Goal: Task Accomplishment & Management: Complete application form

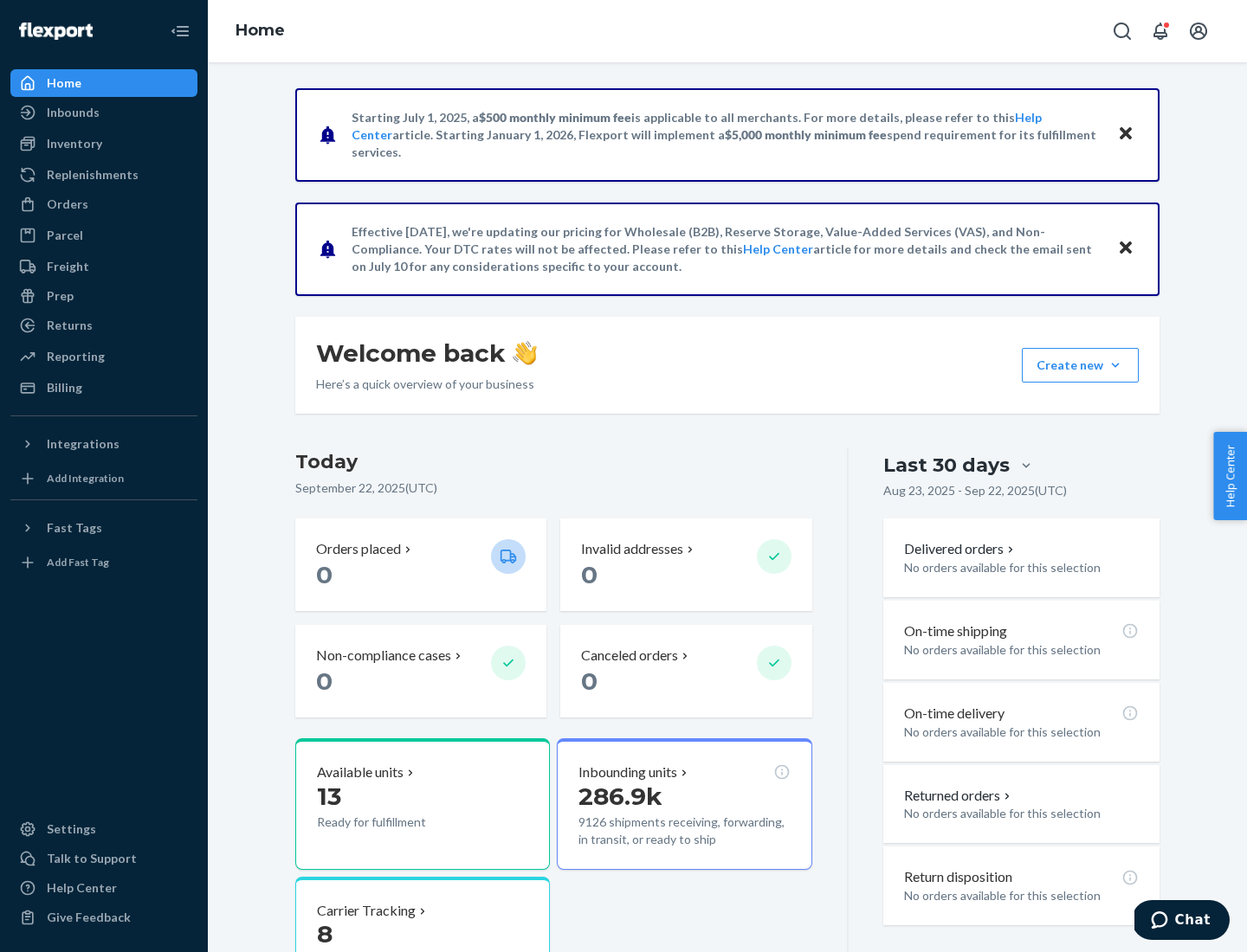
click at [1116, 365] on button "Create new Create new inbound Create new order Create new product" at bounding box center [1081, 365] width 117 height 35
click at [104, 112] on div "Inbounds" at bounding box center [104, 112] width 184 height 24
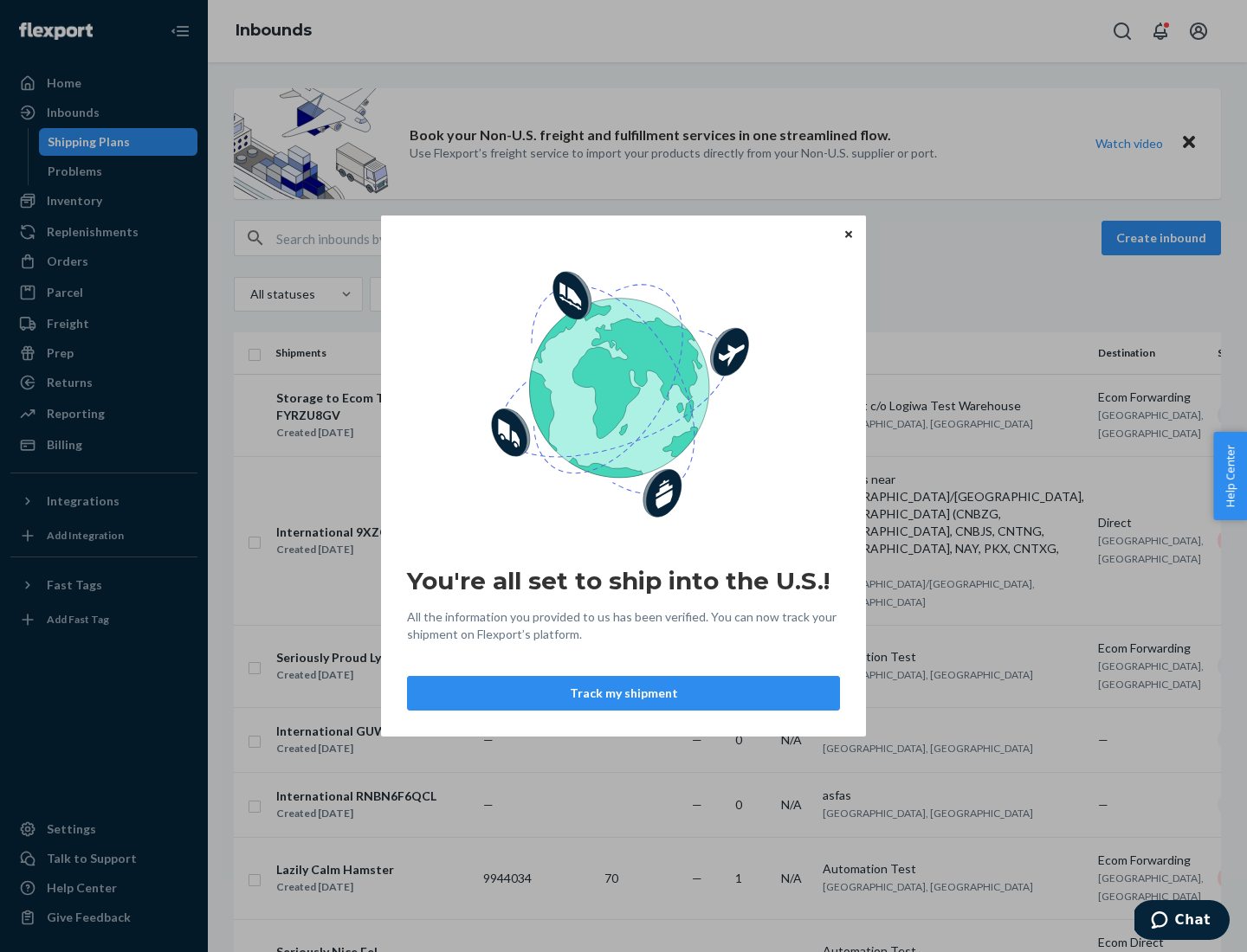
click at [1164, 238] on div "You're all set to ship into the U.S.! All the information you provided to us ha…" at bounding box center [623, 476] width 1247 height 952
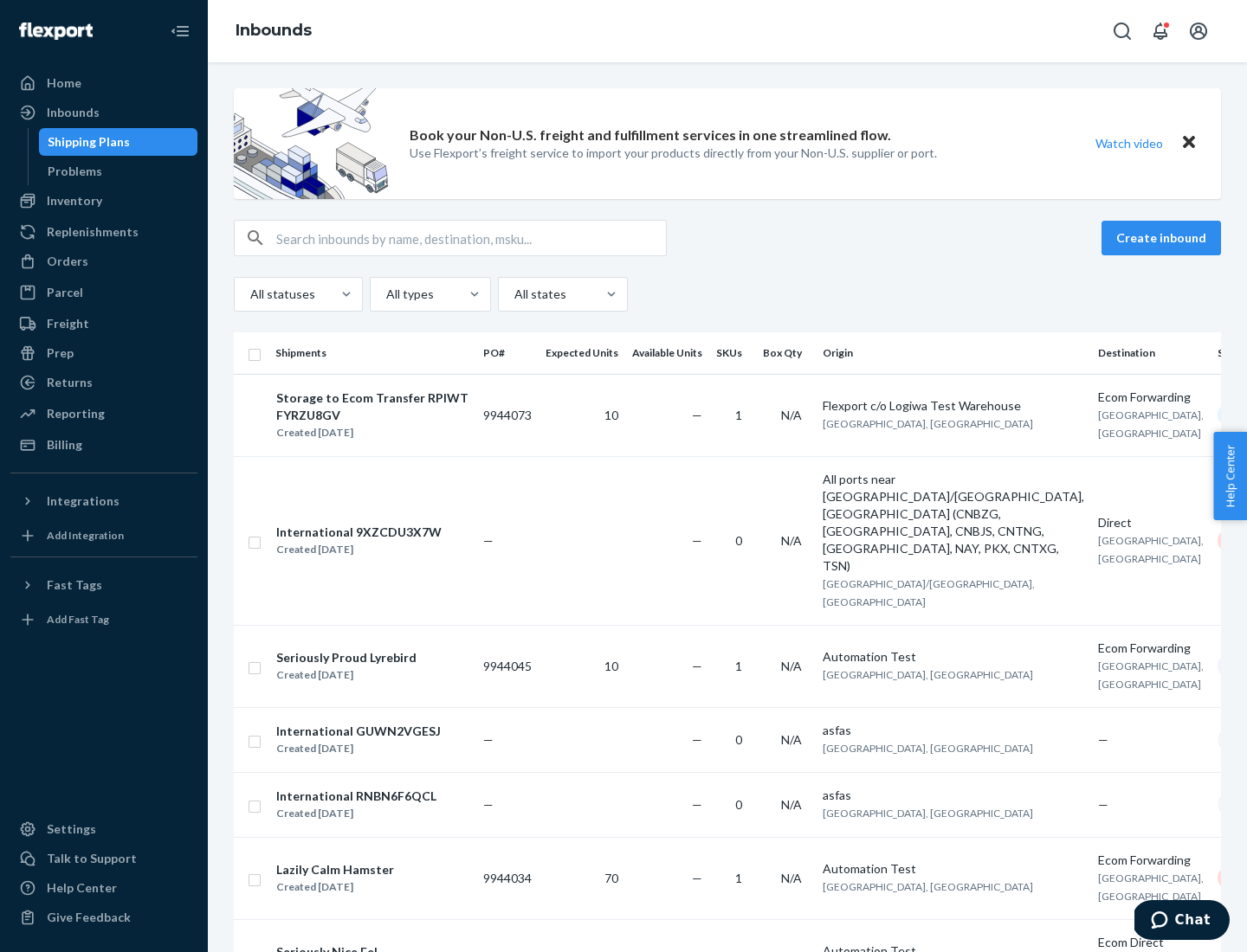
click at [1164, 238] on button "Create inbound" at bounding box center [1161, 238] width 119 height 35
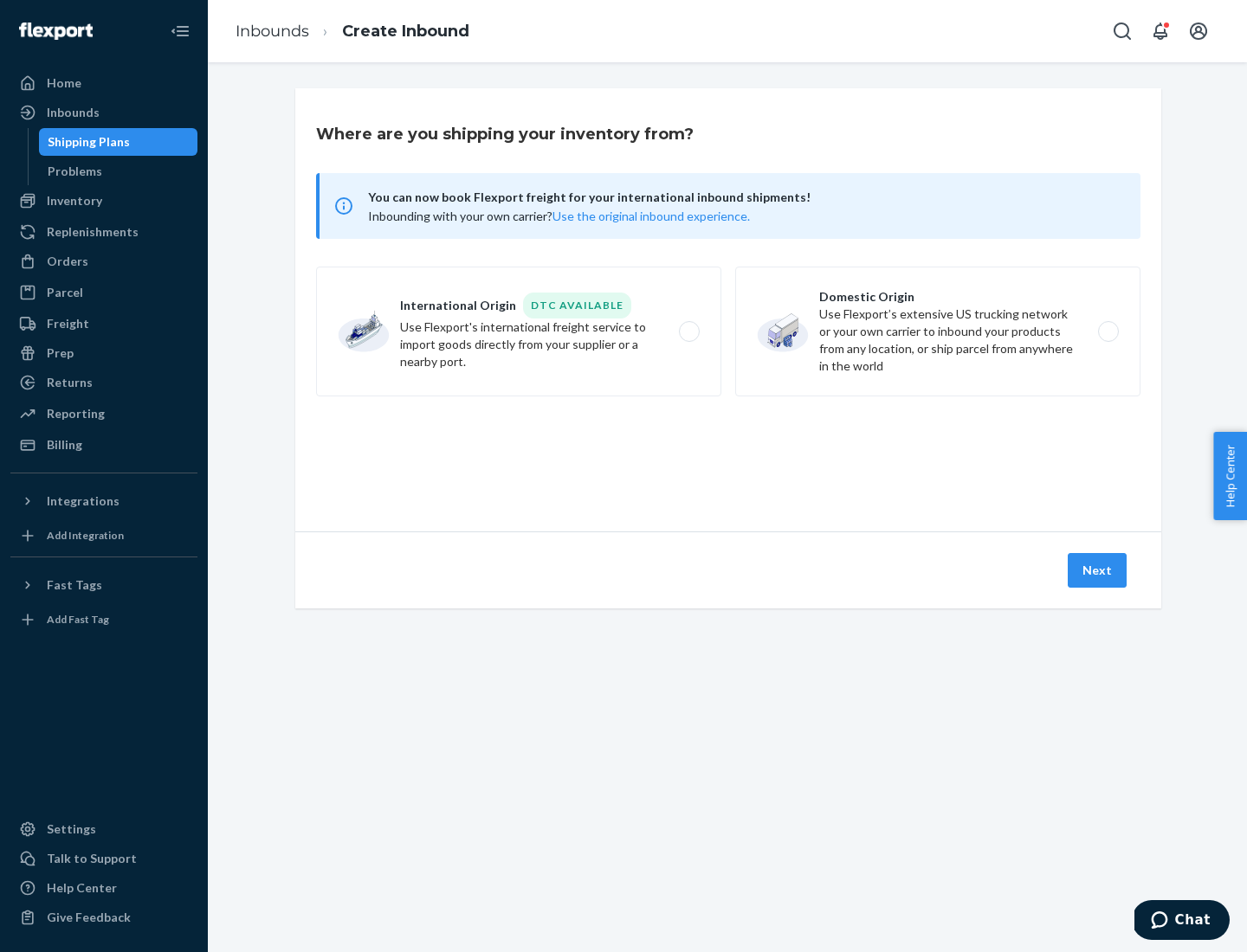
click at [938, 331] on label "Domestic Origin Use Flexport’s extensive US trucking network or your own carrie…" at bounding box center [937, 331] width 405 height 130
click at [1108, 331] on input "Domestic Origin Use Flexport’s extensive US trucking network or your own carrie…" at bounding box center [1113, 331] width 11 height 11
radio input "true"
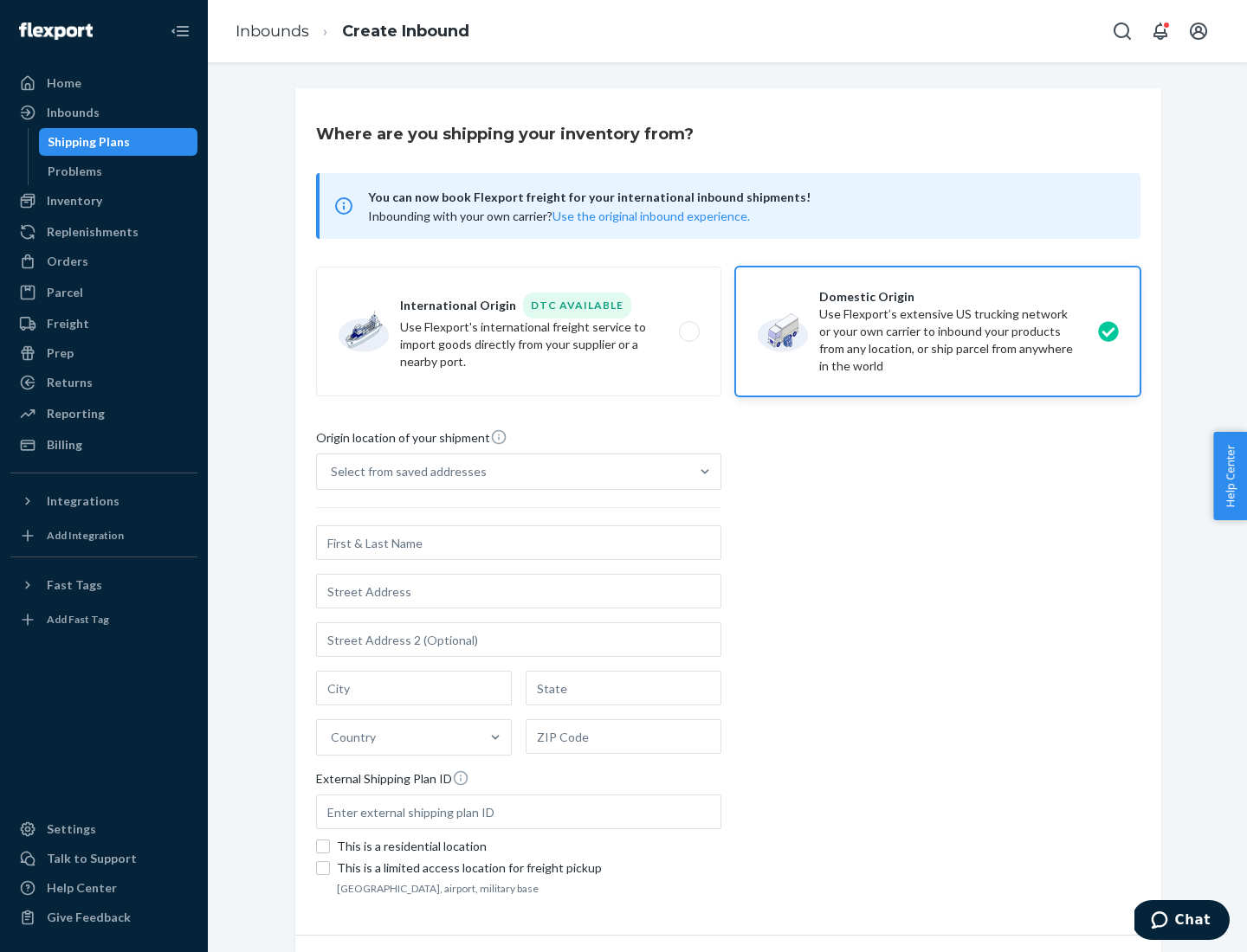
click at [504, 472] on div "Select from saved addresses" at bounding box center [504, 472] width 372 height 35
click at [332, 472] on input "Select from saved addresses" at bounding box center [332, 472] width 2 height 17
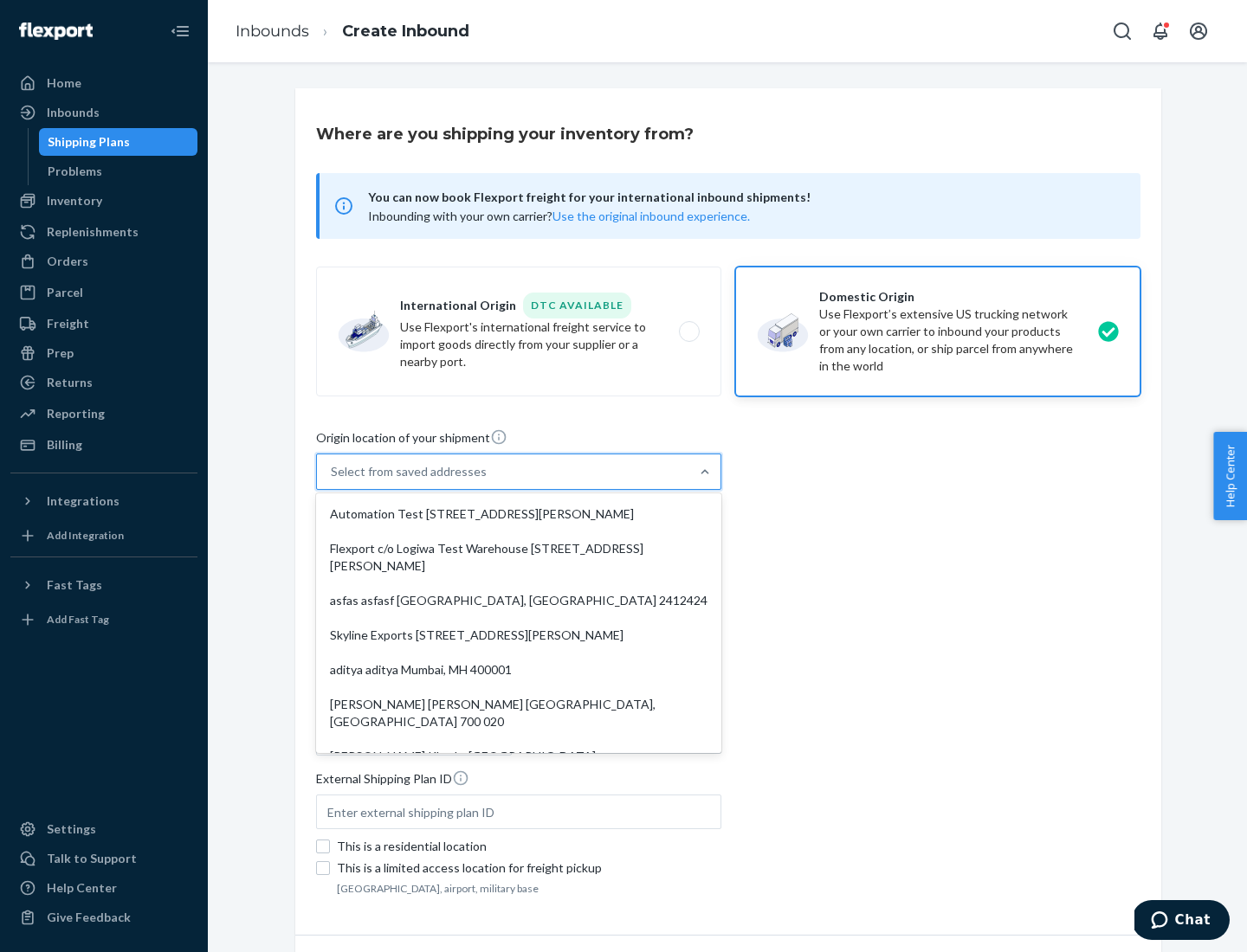
scroll to position [7, 0]
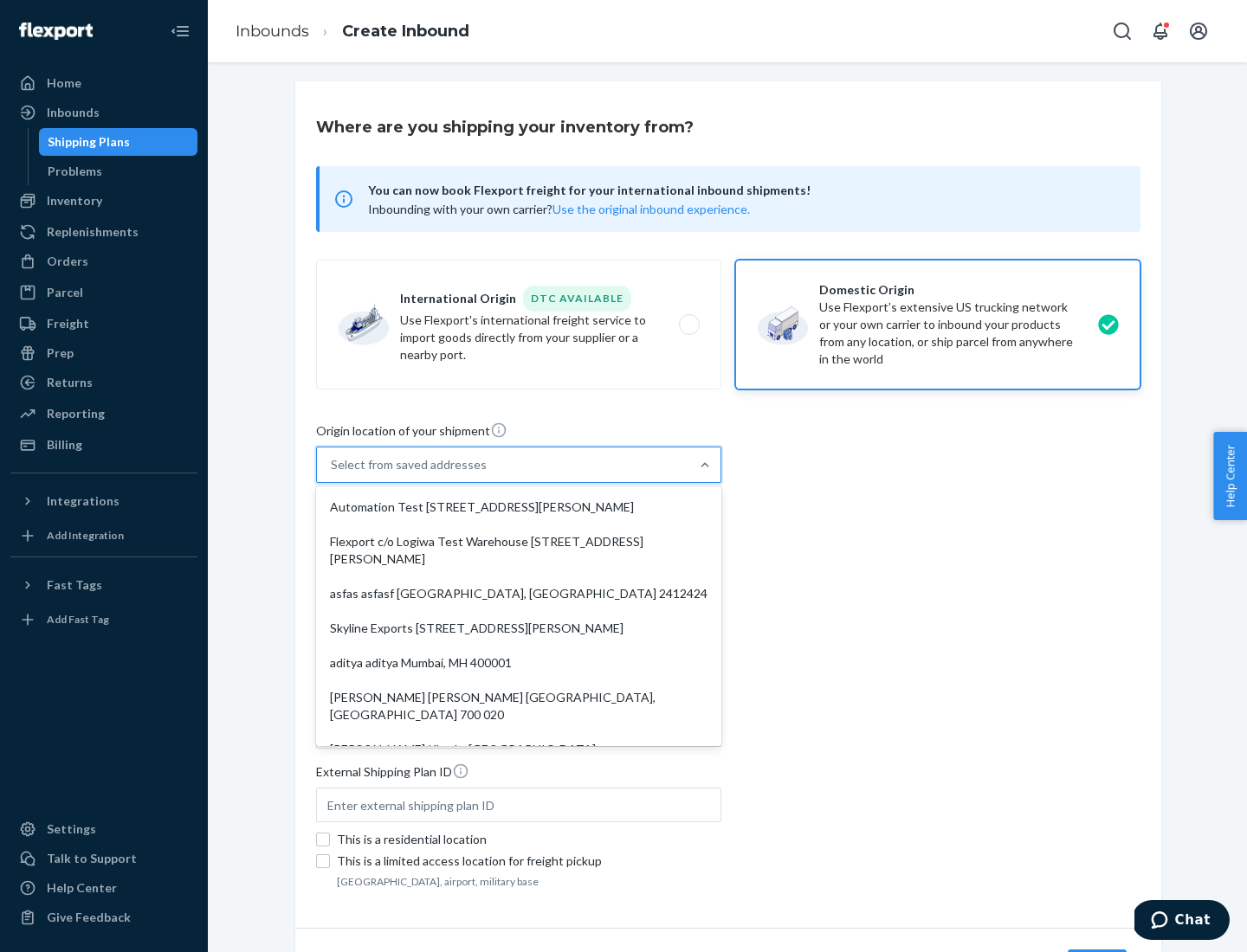
click at [519, 507] on div "Automation Test [STREET_ADDRESS][PERSON_NAME]" at bounding box center [519, 507] width 398 height 35
click at [332, 474] on input "option Automation Test [STREET_ADDRESS][PERSON_NAME]. 9 results available. Use …" at bounding box center [332, 465] width 2 height 17
type input "Automation Test"
type input "9th Floor"
type input "[GEOGRAPHIC_DATA]"
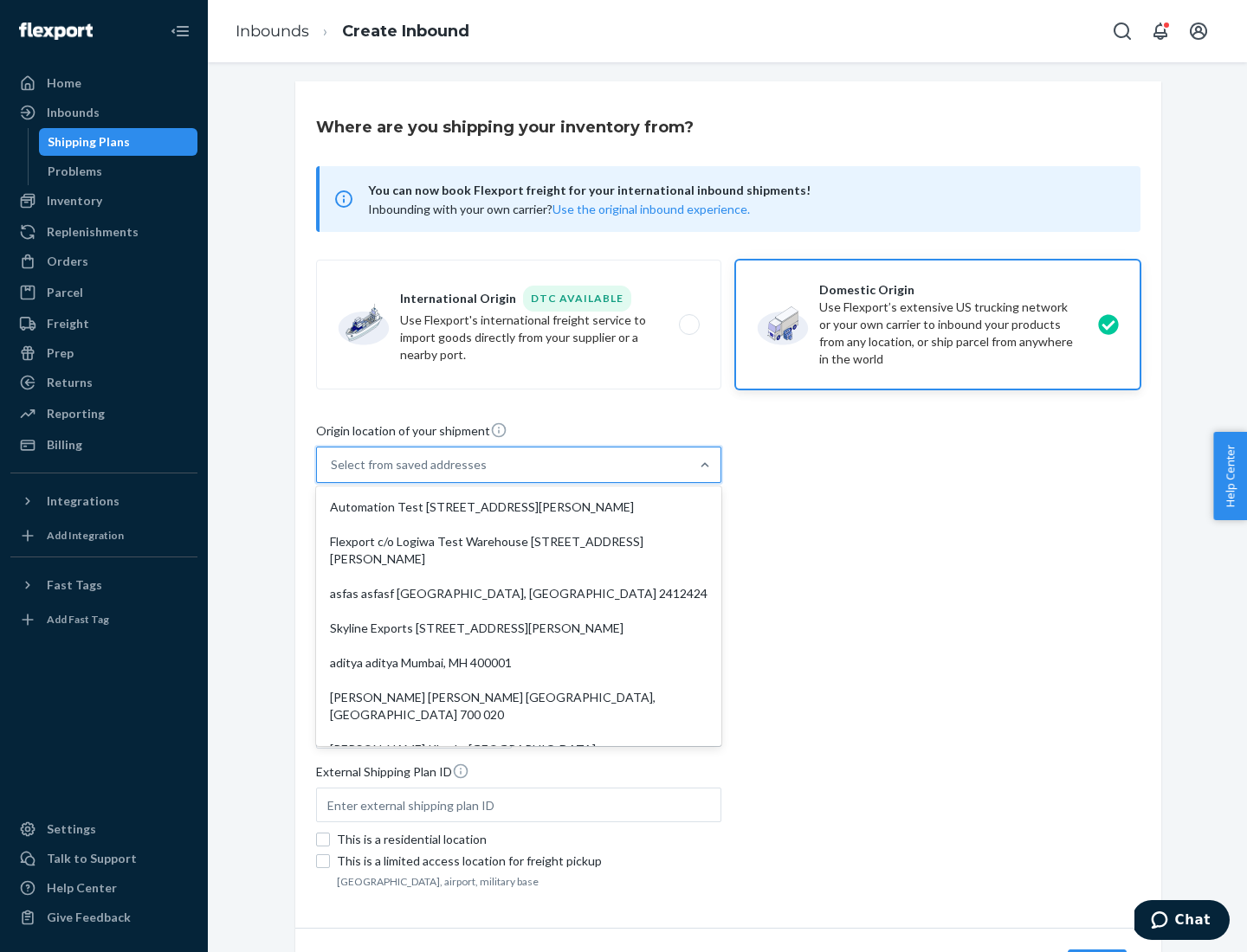
type input "CA"
type input "94104"
type input "[STREET_ADDRESS][PERSON_NAME]"
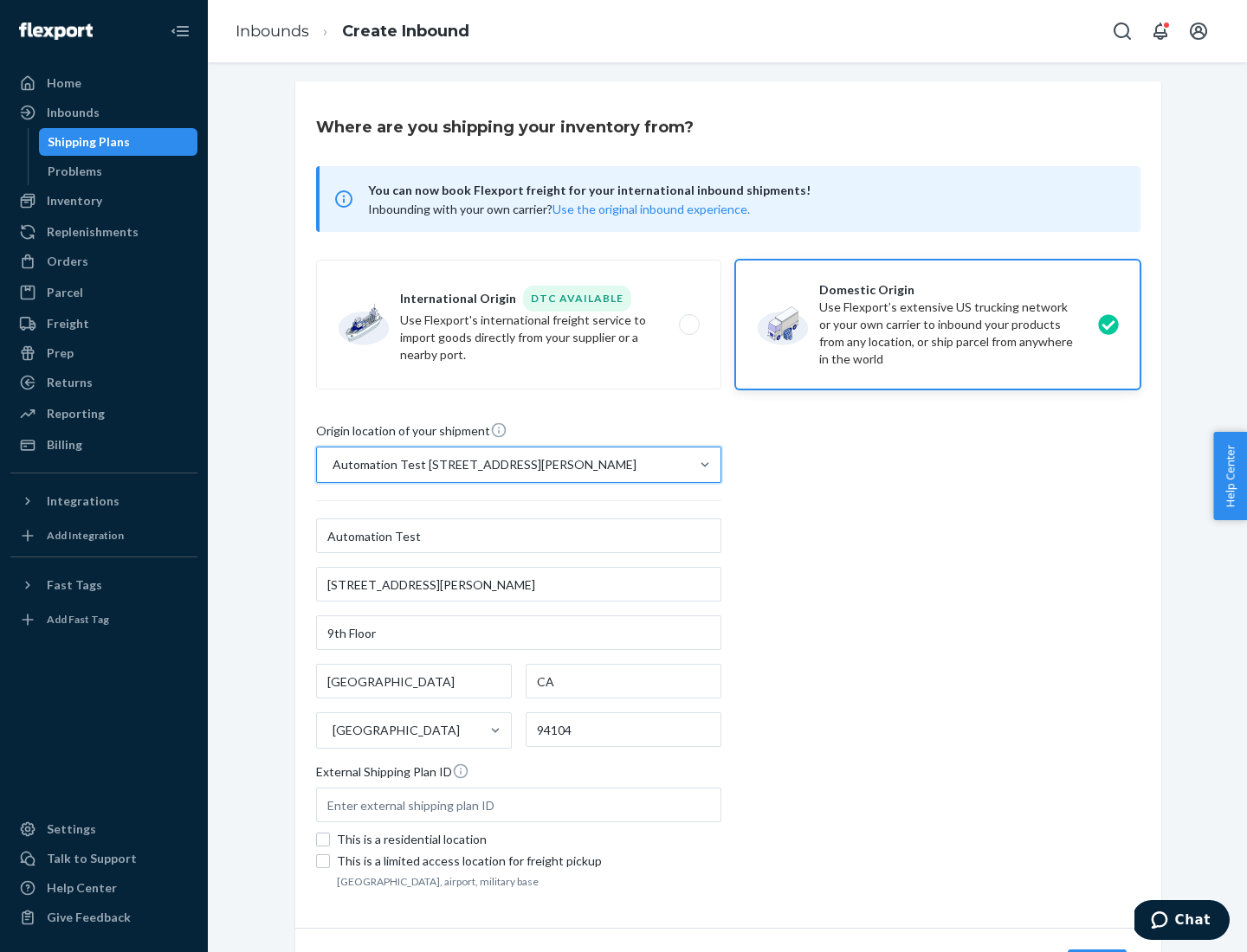
scroll to position [101, 0]
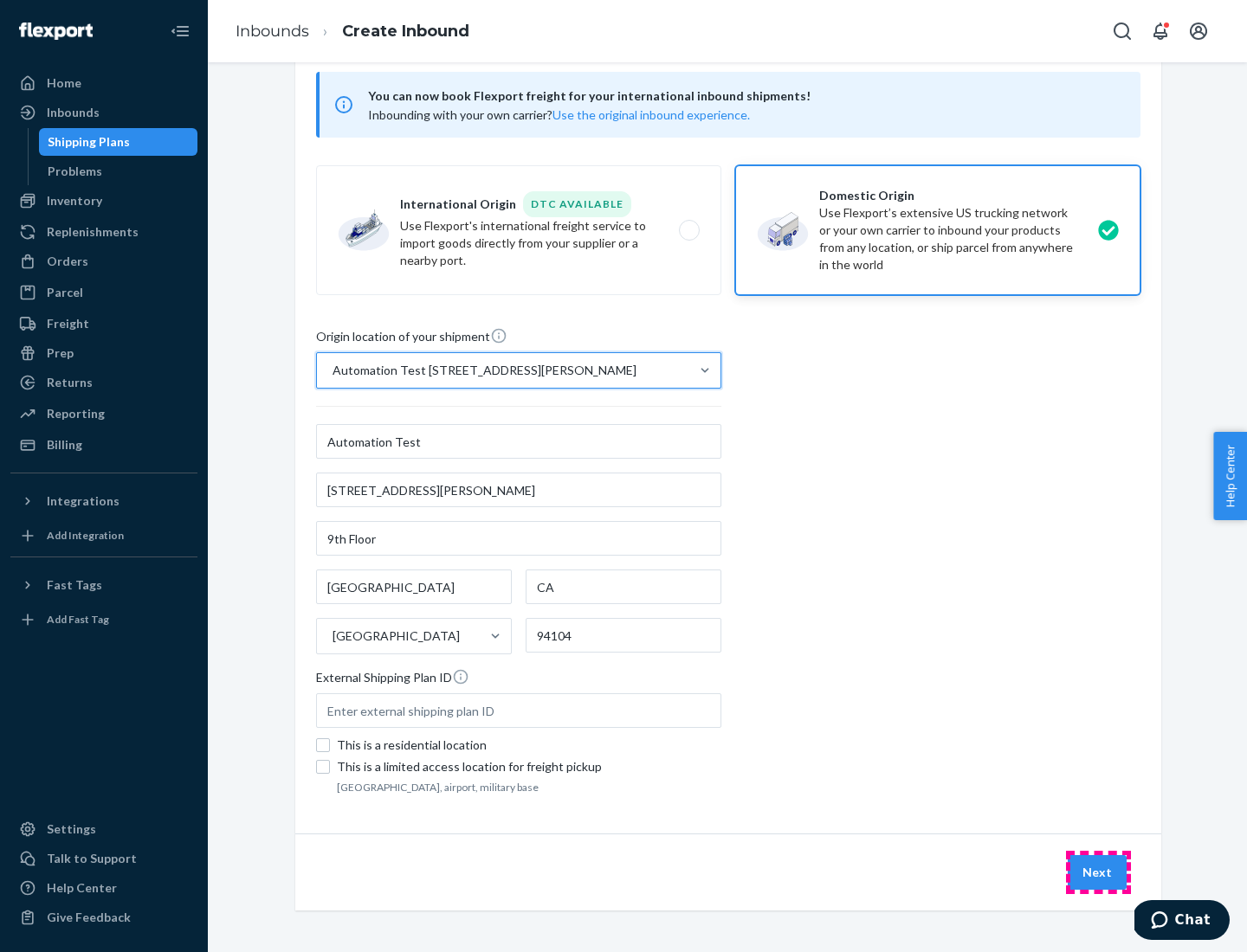
click at [1099, 872] on button "Next" at bounding box center [1097, 872] width 59 height 35
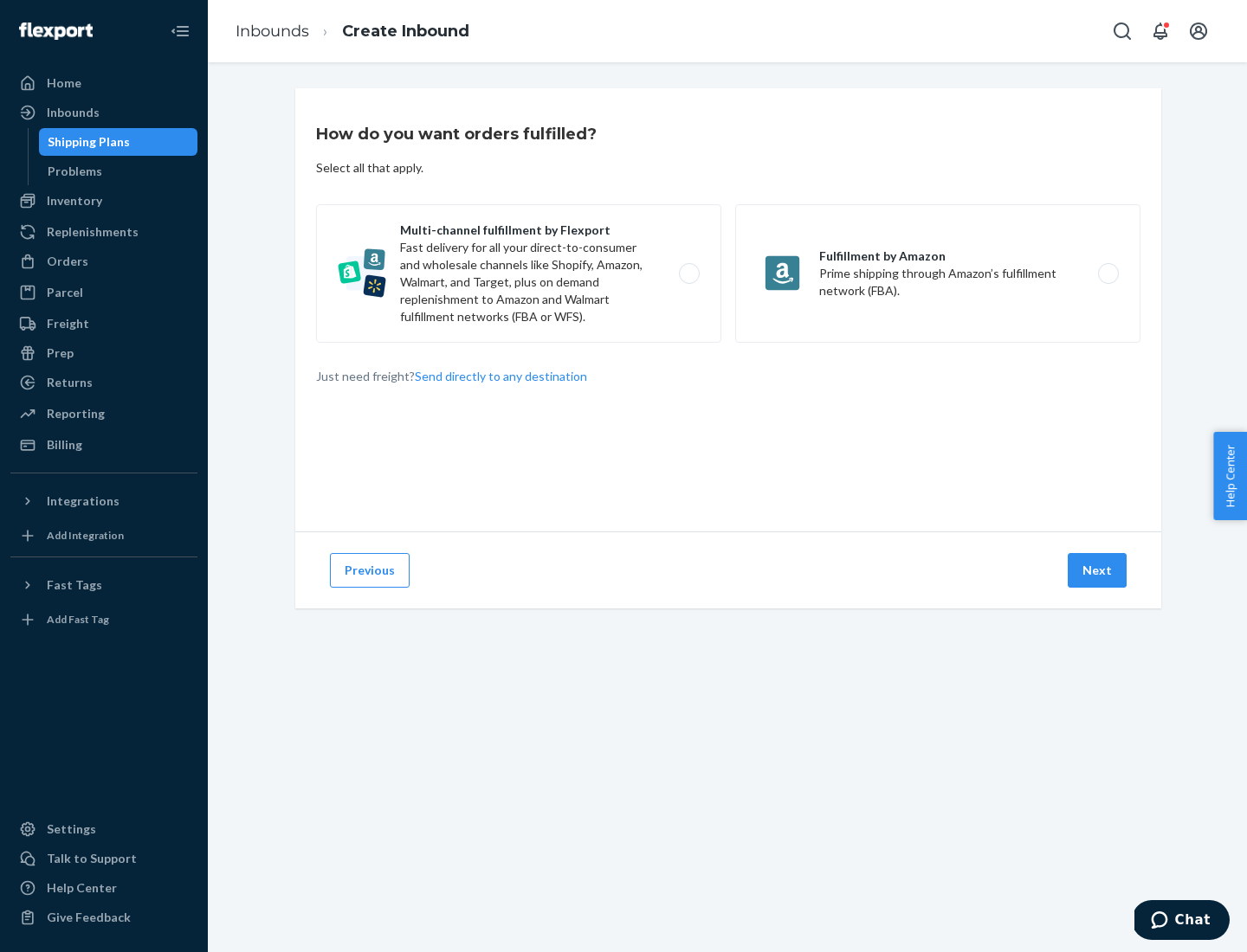
click at [519, 274] on label "Multi-channel fulfillment by Flexport Fast delivery for all your direct-to-cons…" at bounding box center [519, 273] width 405 height 138
click at [689, 274] on input "Multi-channel fulfillment by Flexport Fast delivery for all your direct-to-cons…" at bounding box center [694, 274] width 11 height 11
radio input "true"
click at [1099, 571] on button "Next" at bounding box center [1097, 570] width 59 height 35
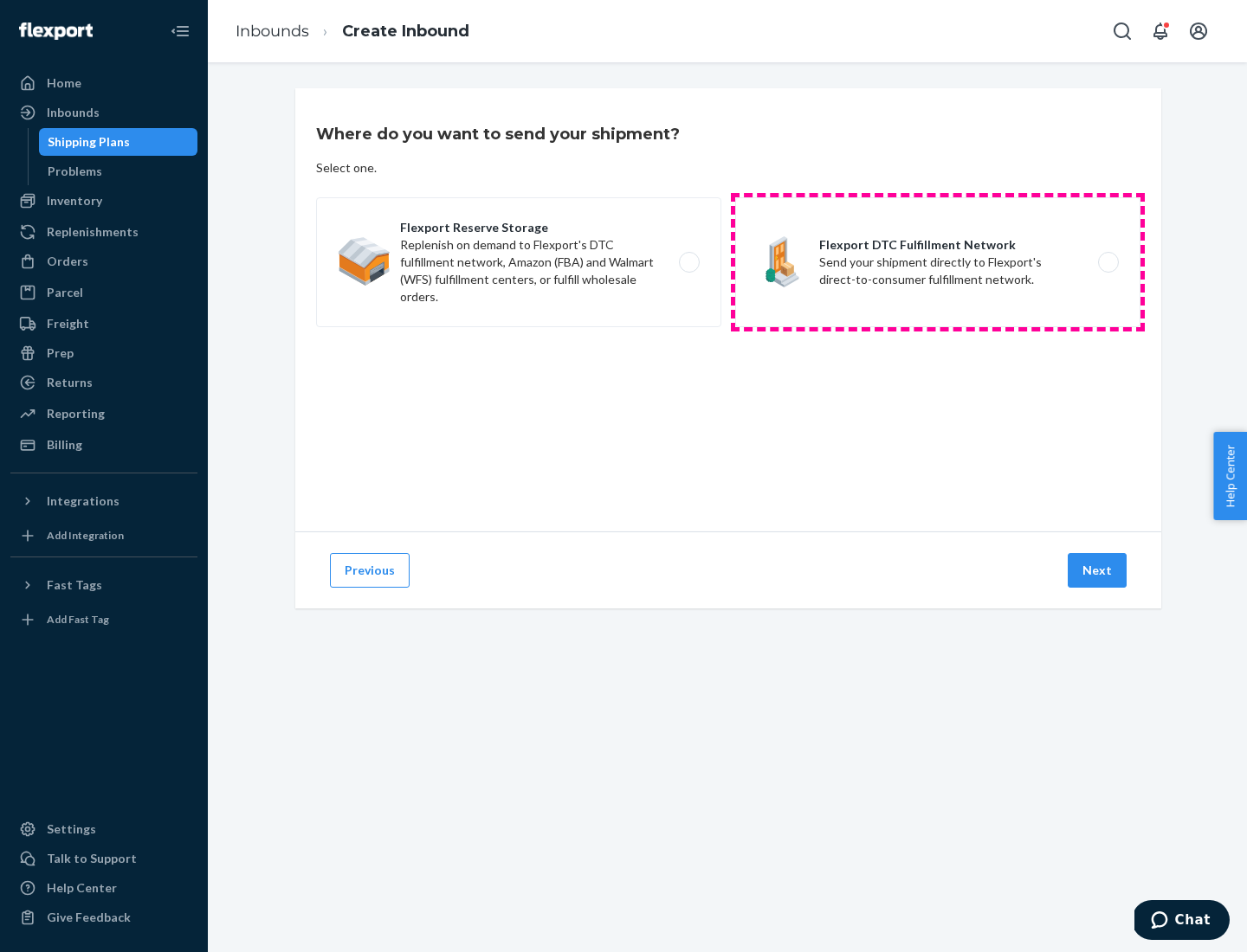
click at [938, 263] on label "Flexport DTC Fulfillment Network Send your shipment directly to Flexport's dire…" at bounding box center [937, 262] width 405 height 130
click at [1108, 263] on input "Flexport DTC Fulfillment Network Send your shipment directly to Flexport's dire…" at bounding box center [1113, 263] width 11 height 11
radio input "true"
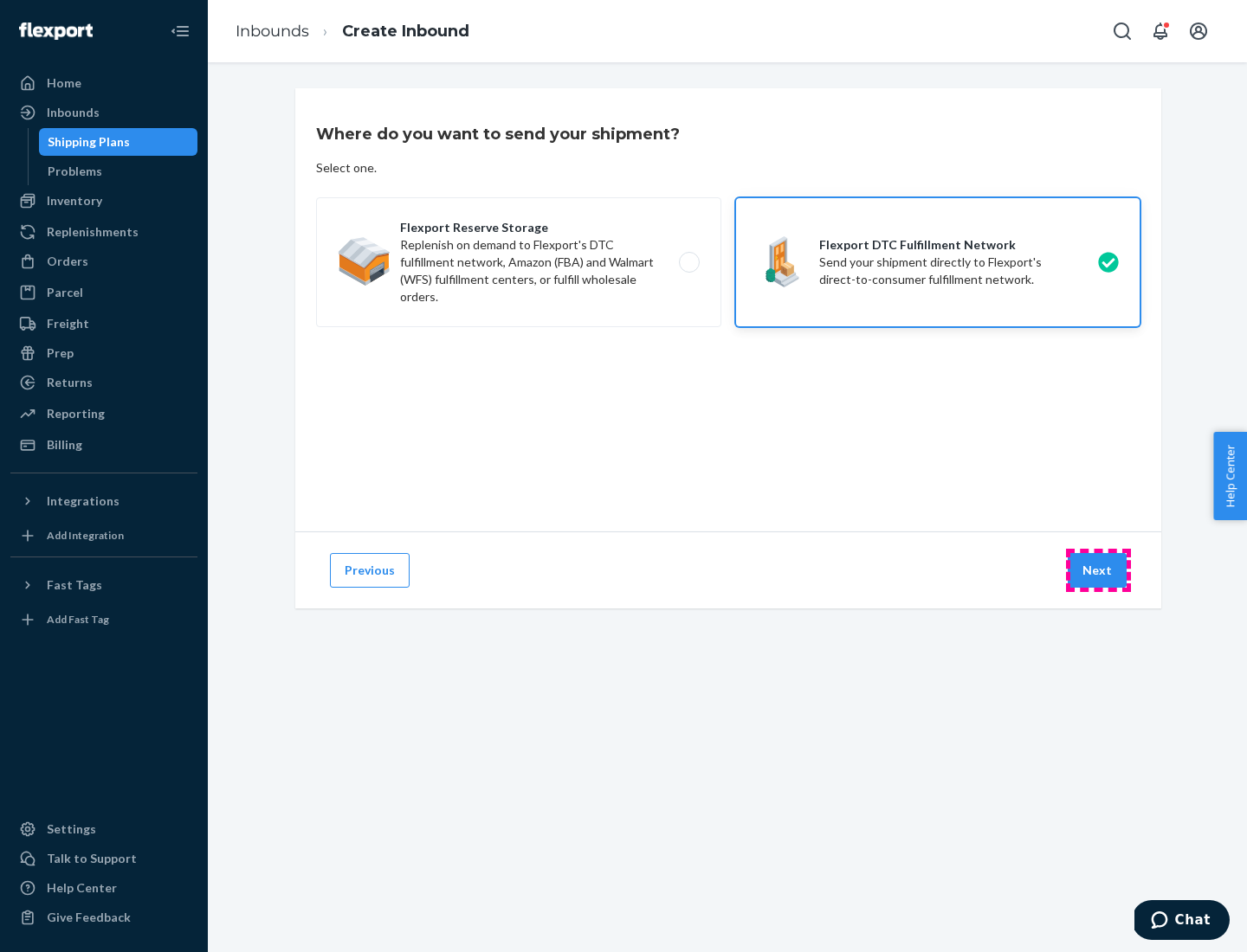
click at [1099, 571] on button "Next" at bounding box center [1097, 570] width 59 height 35
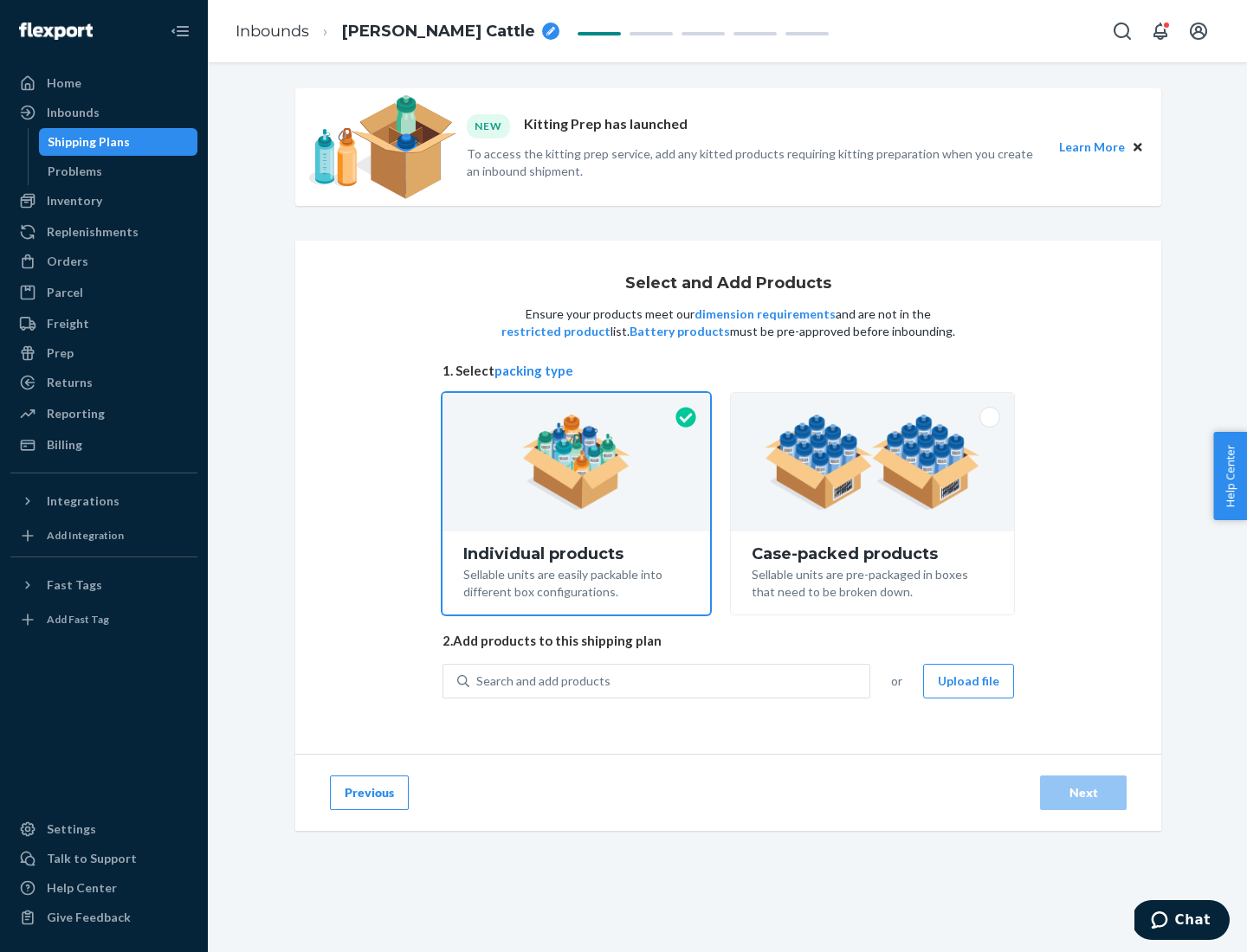
click at [671, 680] on div "Search and add products" at bounding box center [670, 680] width 400 height 31
click at [478, 680] on input "Search and add products" at bounding box center [478, 680] width 2 height 17
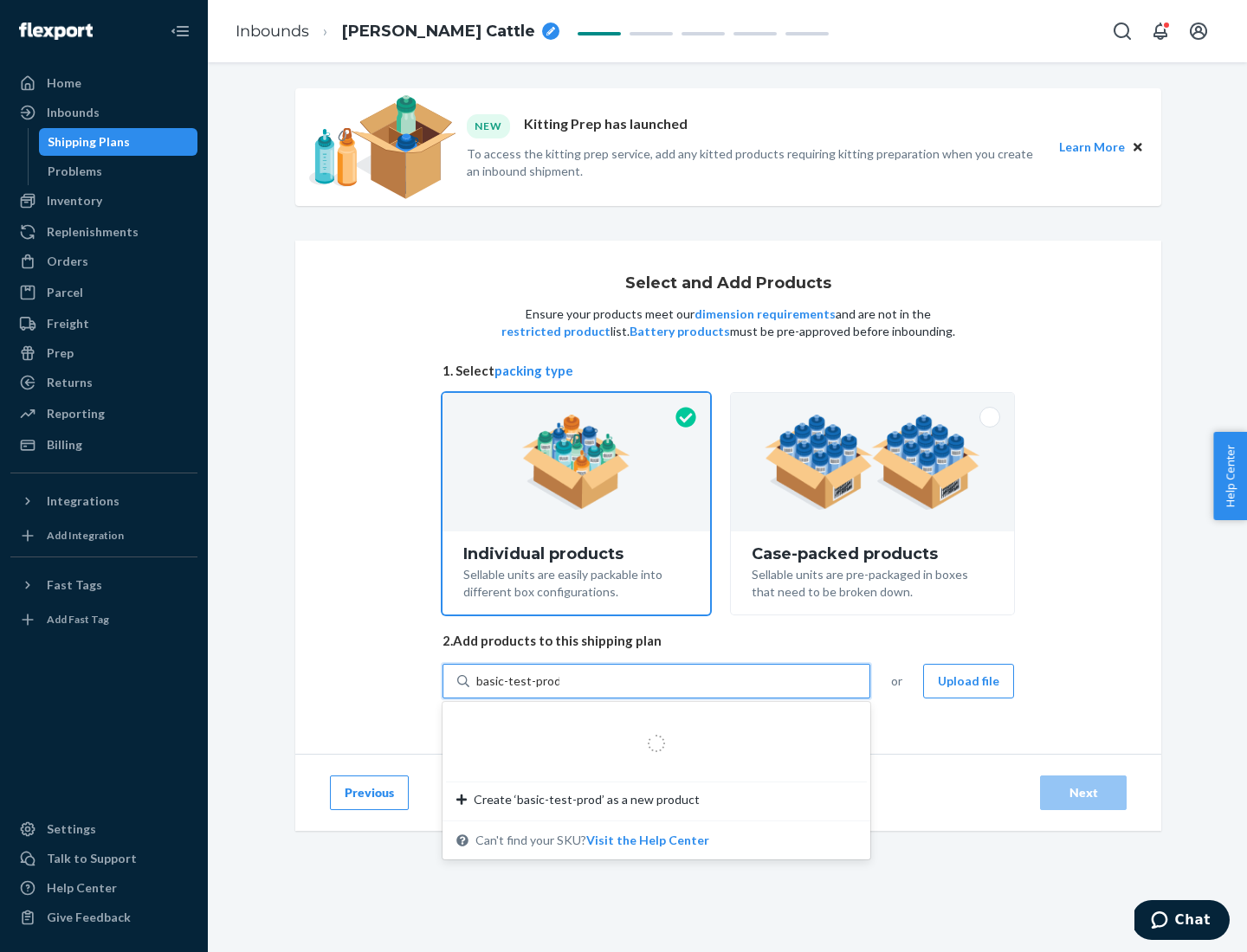
type input "basic-test-product-1"
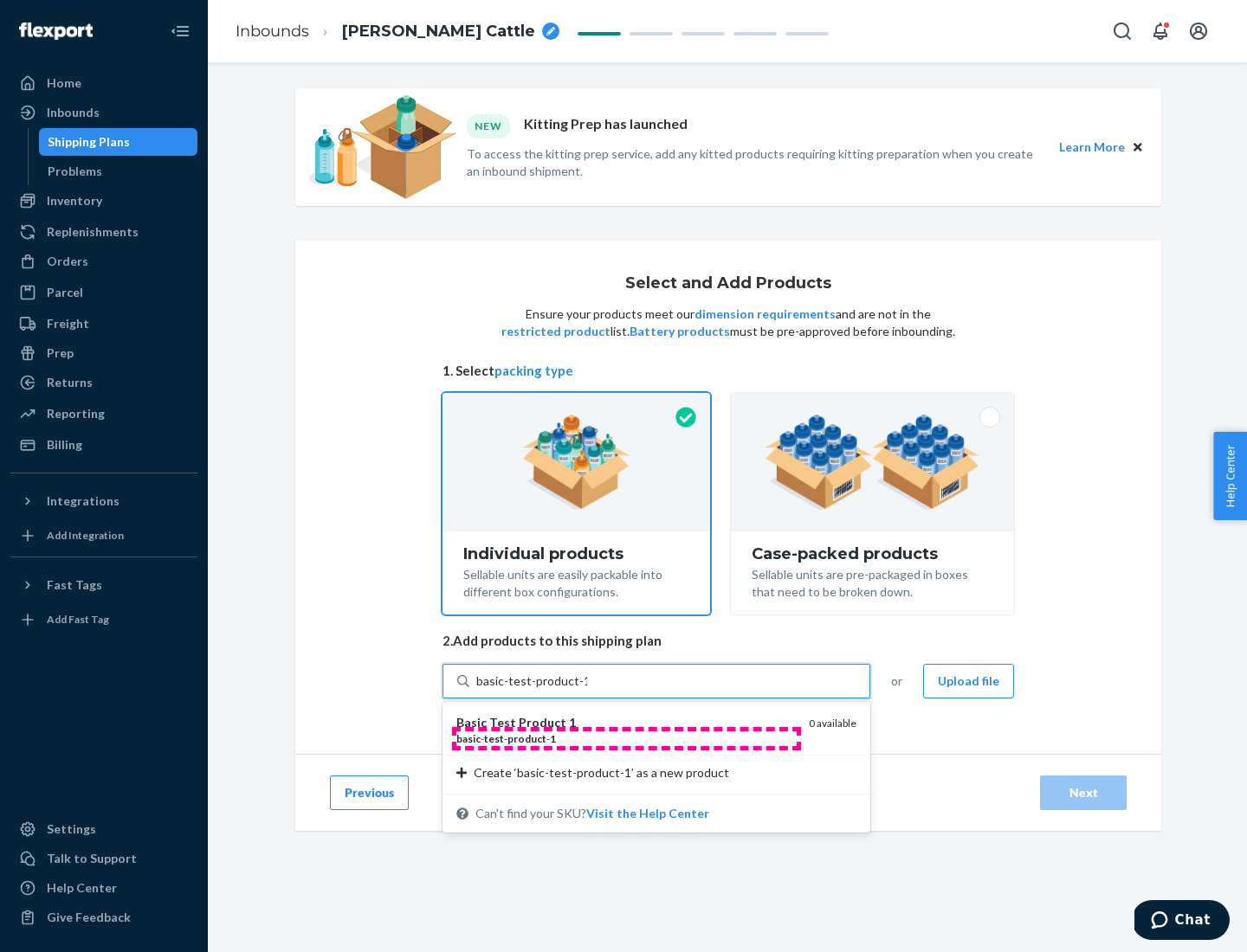
click at [626, 738] on div "basic - test - product - 1" at bounding box center [626, 739] width 338 height 15
click at [587, 690] on input "basic-test-product-1" at bounding box center [531, 680] width 110 height 17
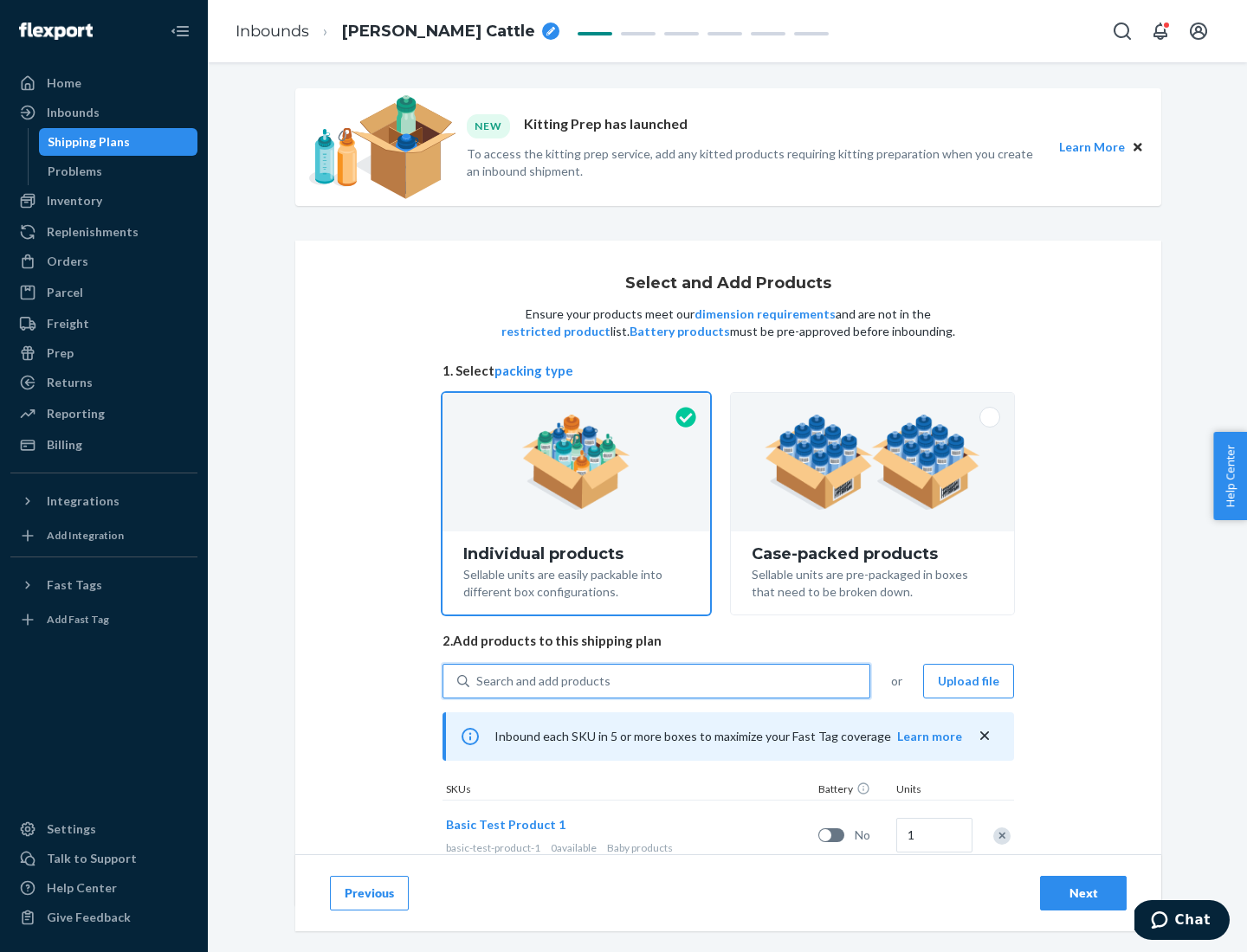
scroll to position [51, 0]
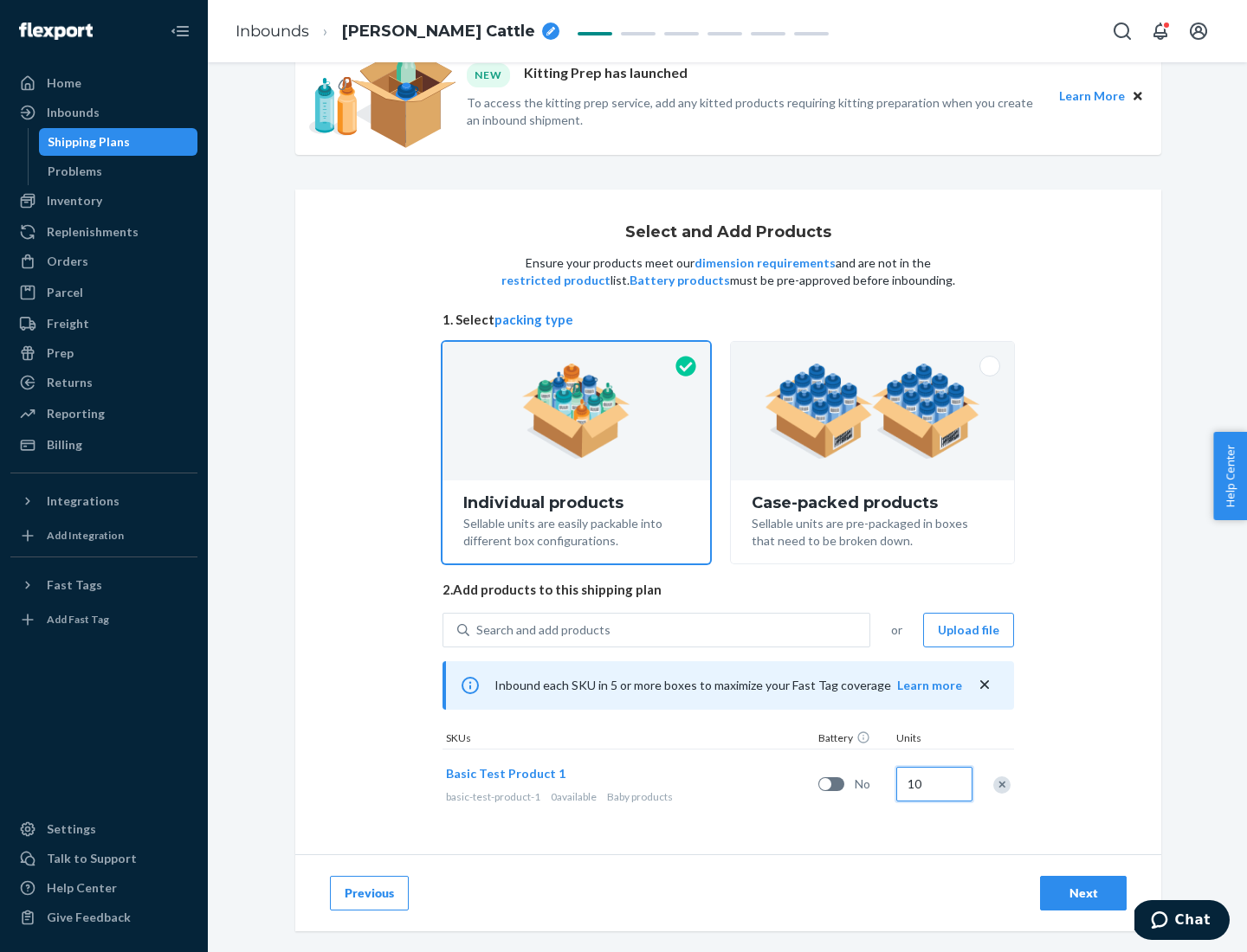
type input "10"
click at [1084, 892] on div "Next" at bounding box center [1083, 893] width 57 height 17
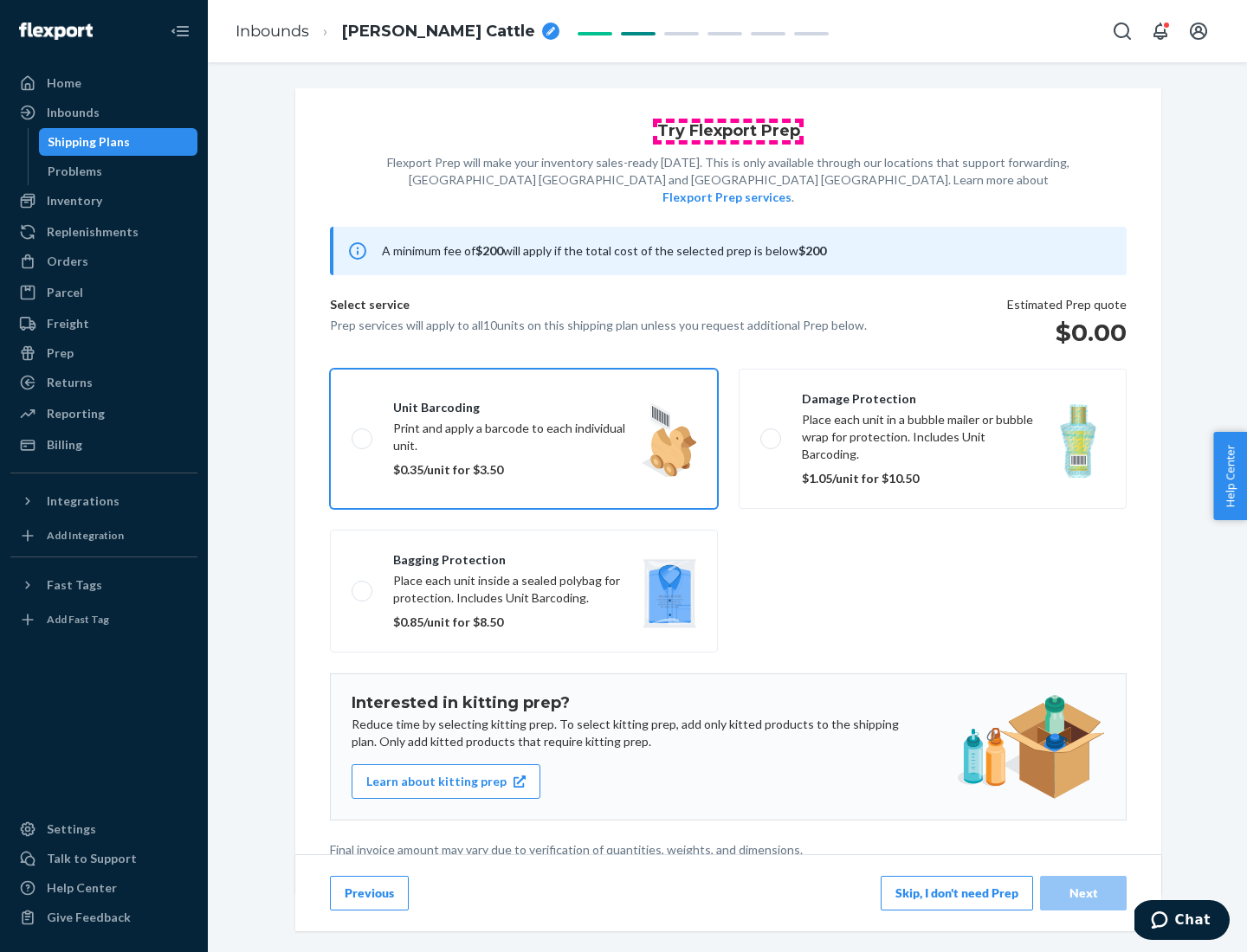
click at [351, 433] on input "Unit barcoding Print and apply a barcode to each individual unit. $0.35/unit fo…" at bounding box center [356, 438] width 11 height 11
checkbox input "true"
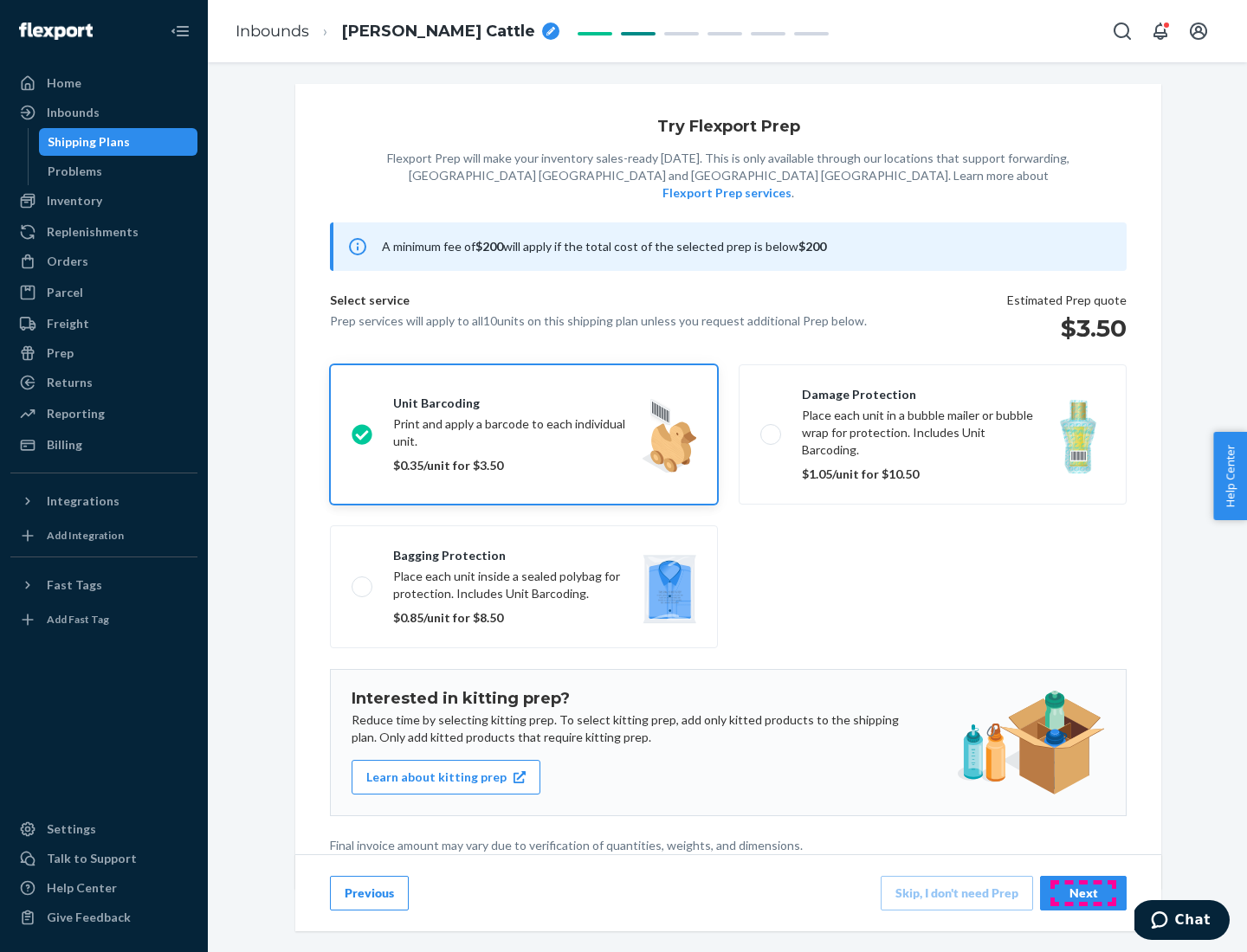
click at [1084, 892] on div "Next" at bounding box center [1083, 893] width 57 height 17
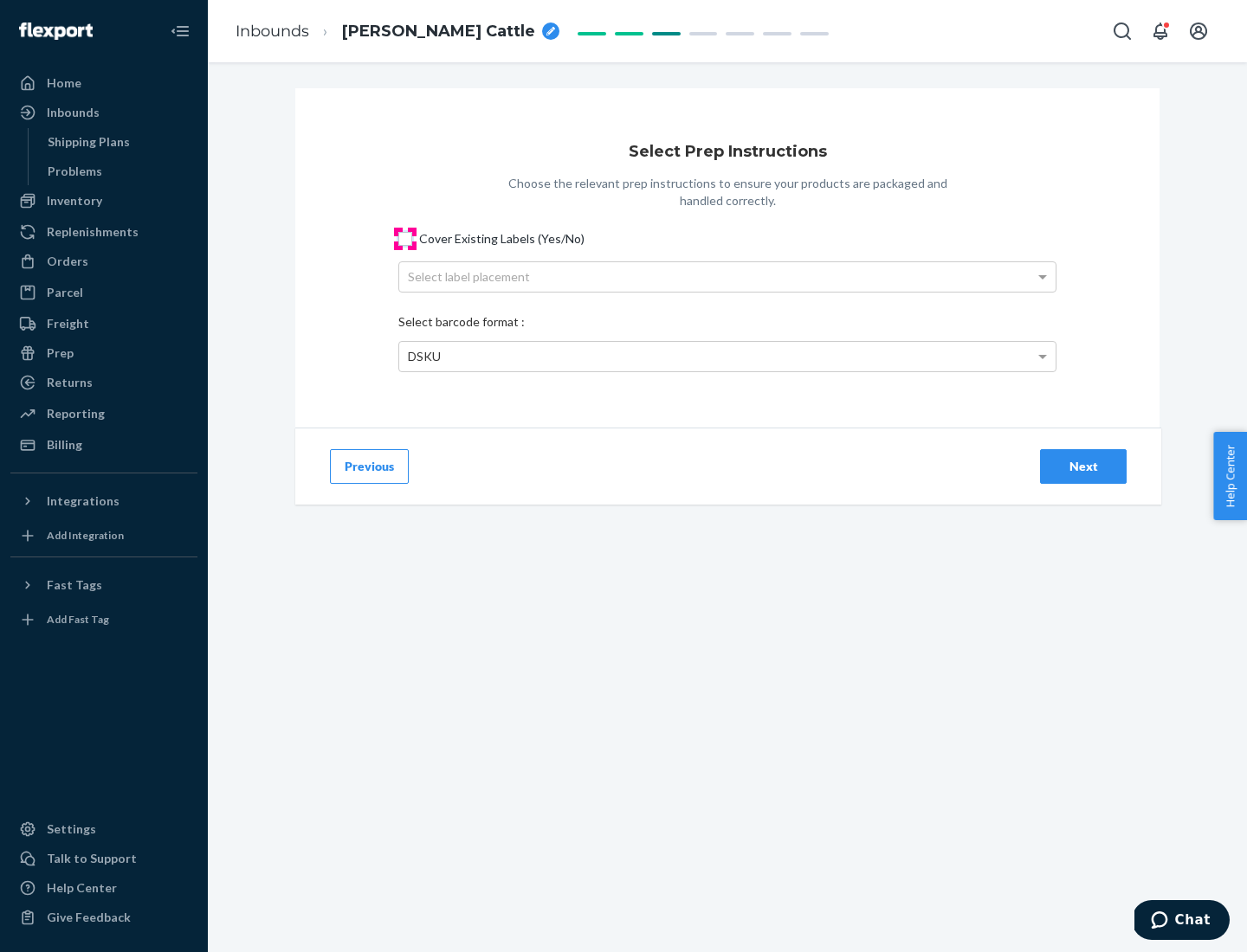
click at [405, 238] on input "Cover Existing Labels (Yes/No)" at bounding box center [405, 239] width 14 height 14
checkbox input "true"
click at [1084, 466] on div "Next" at bounding box center [1083, 466] width 57 height 17
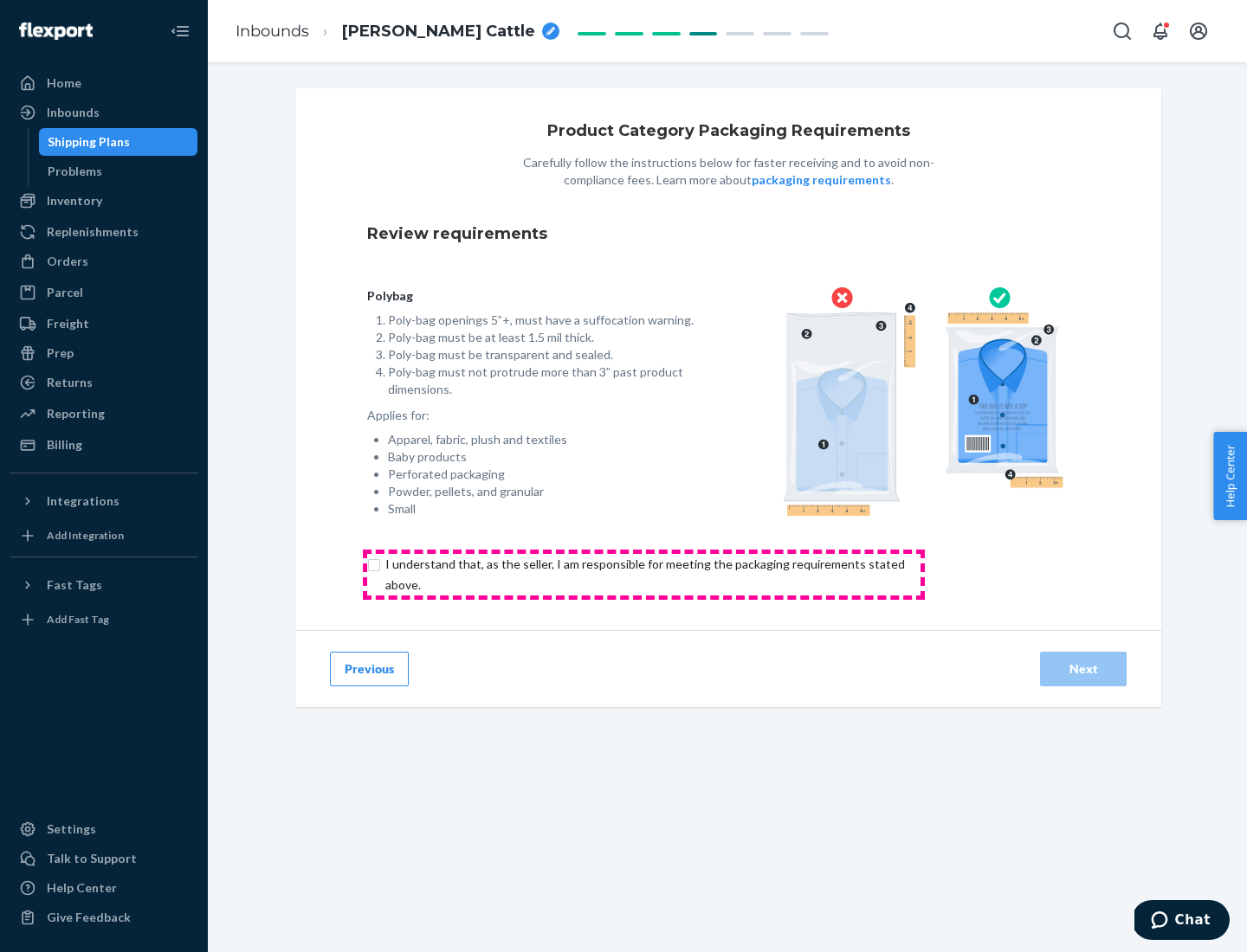
click at [644, 574] on input "checkbox" at bounding box center [655, 575] width 576 height 42
checkbox input "true"
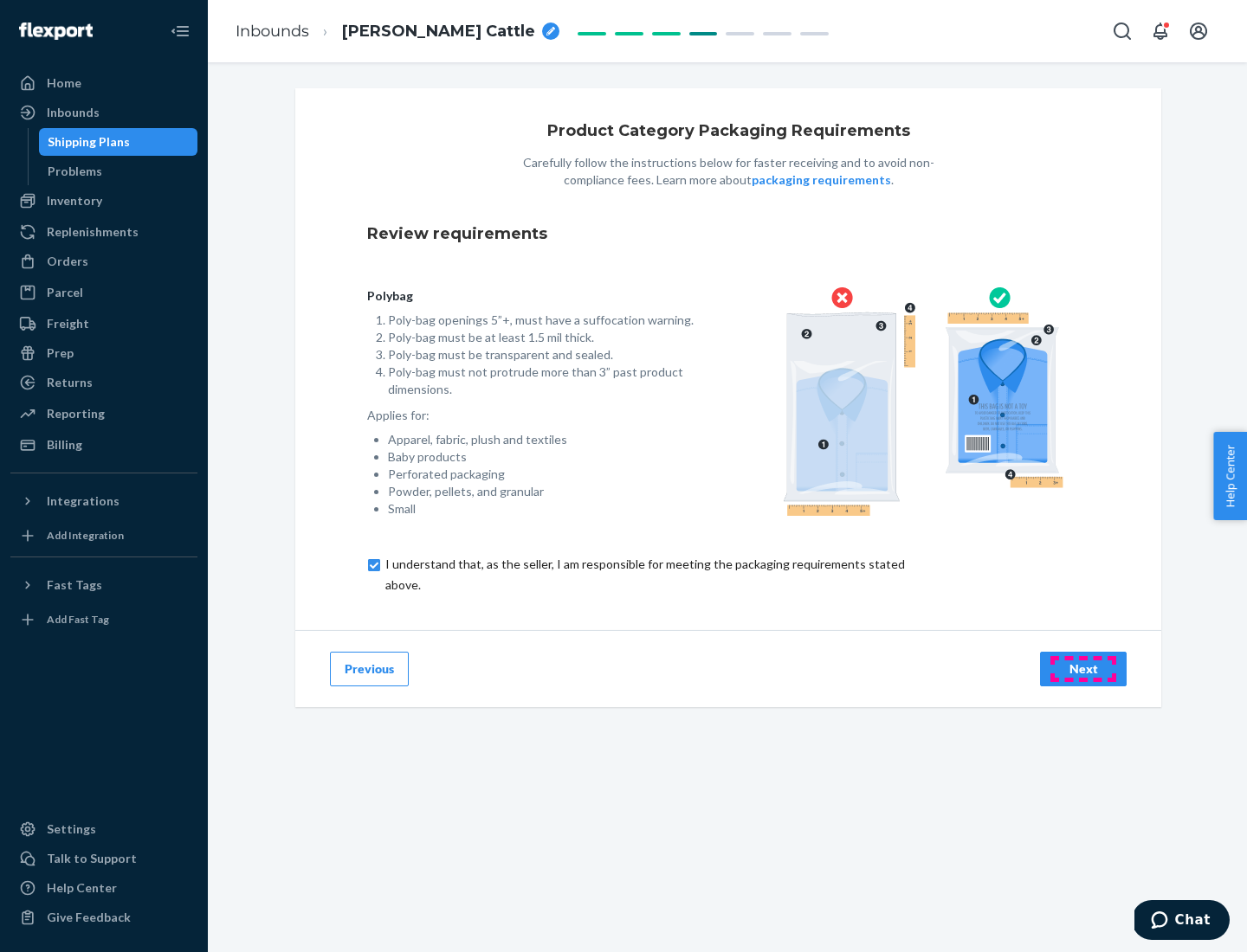
click at [1084, 668] on div "Next" at bounding box center [1083, 668] width 57 height 17
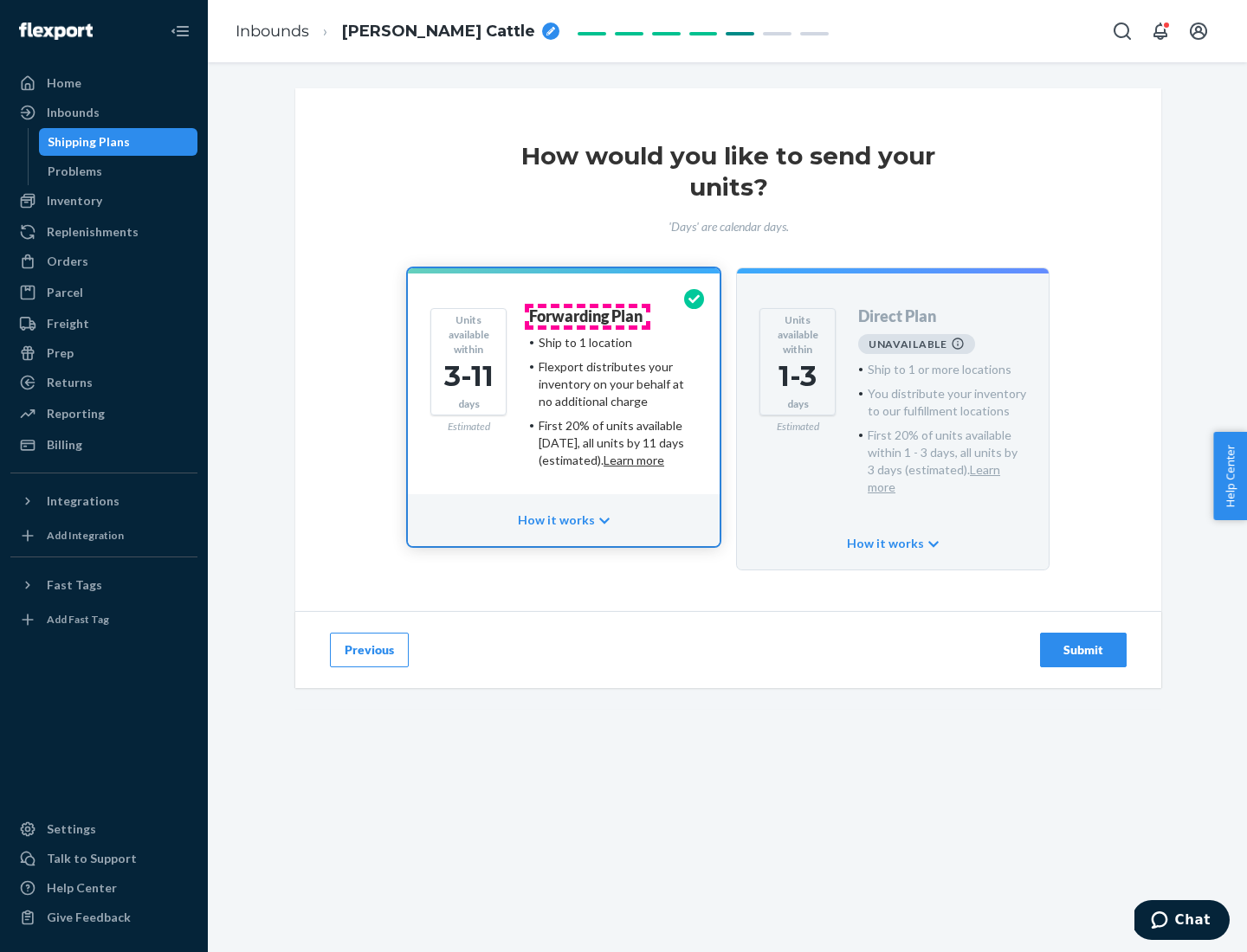
click at [587, 316] on h4 "Forwarding Plan" at bounding box center [586, 316] width 113 height 17
click at [1084, 642] on div "Submit" at bounding box center [1083, 650] width 57 height 17
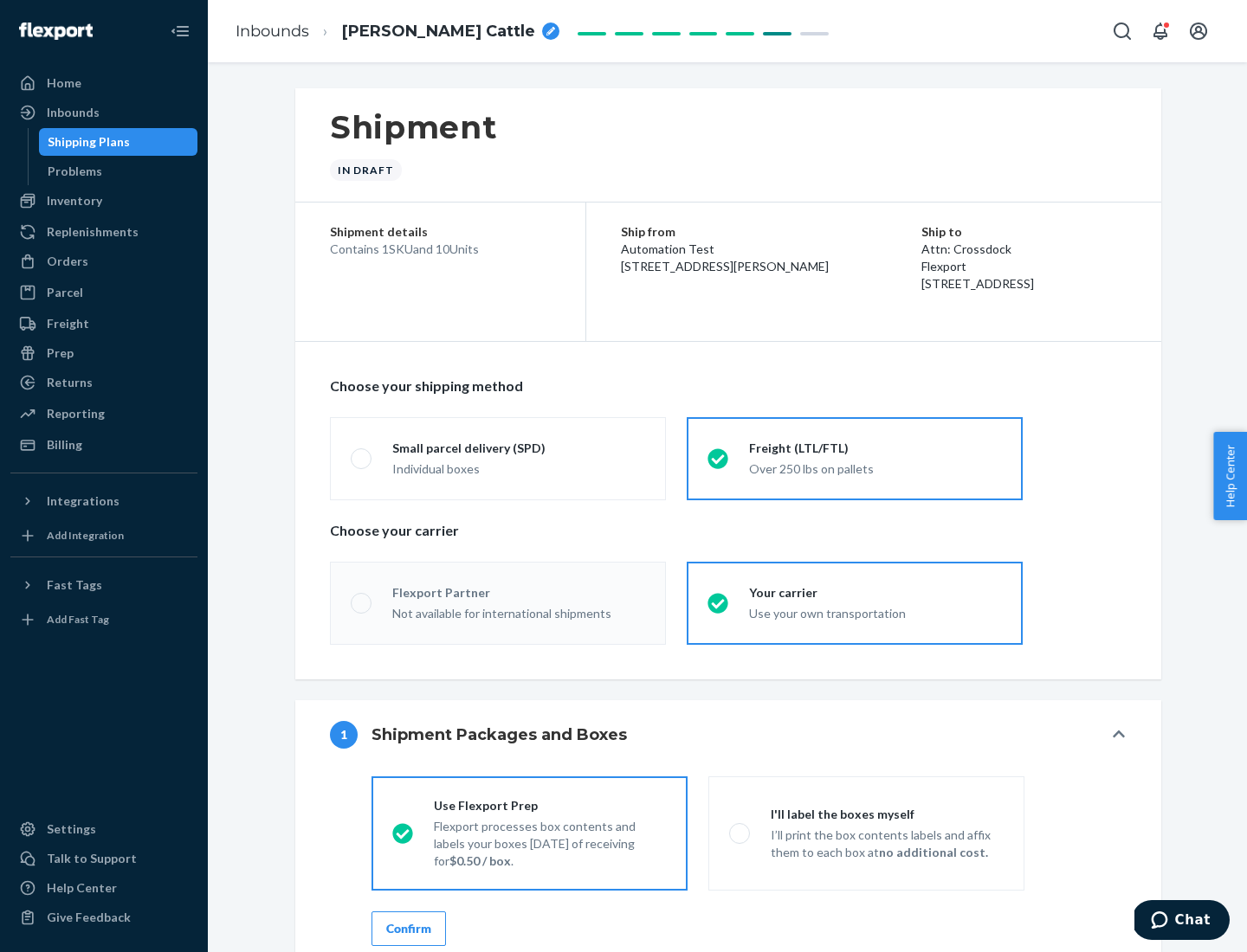
radio input "true"
radio input "false"
radio input "true"
radio input "false"
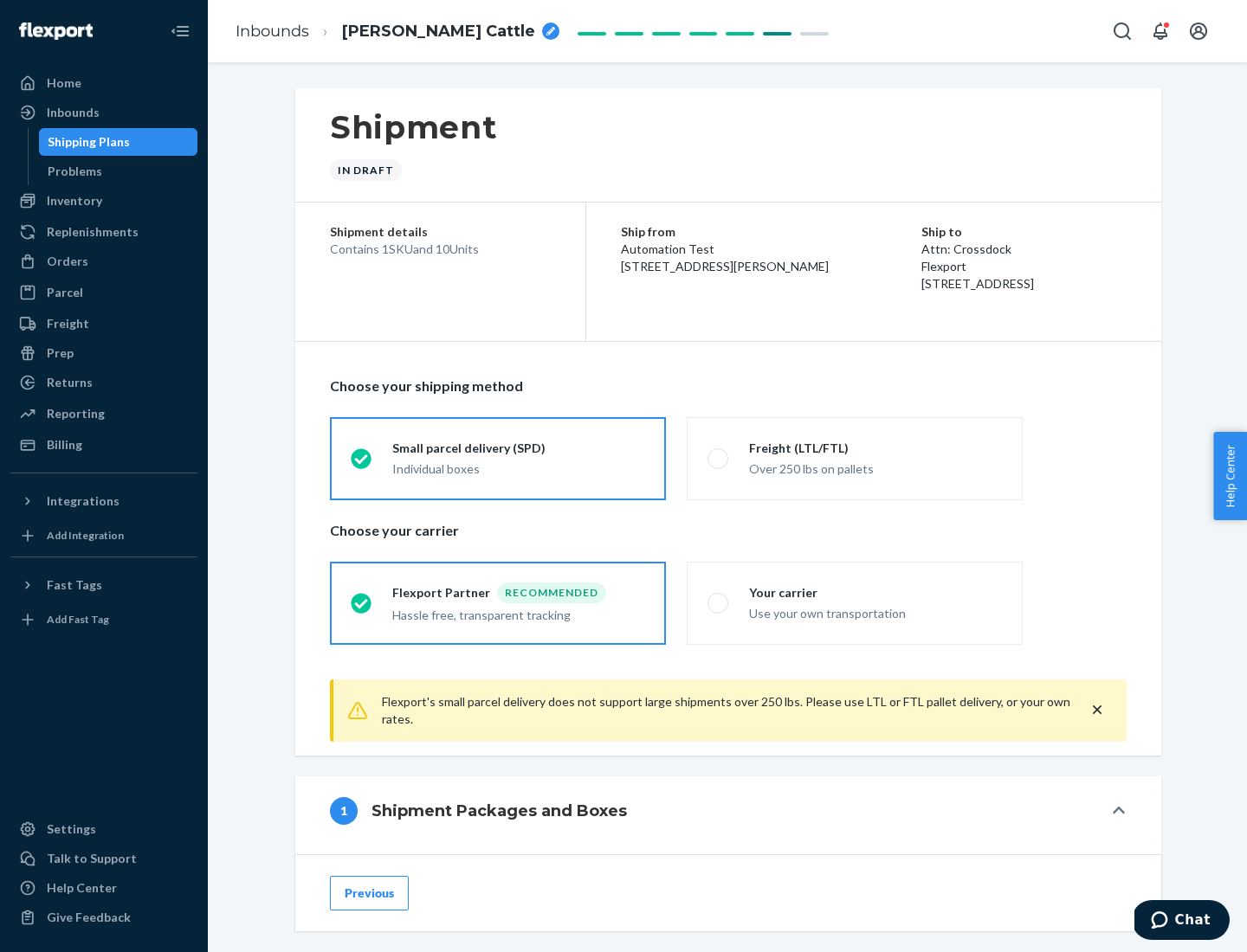
click at [519, 469] on div "Individual boxes" at bounding box center [519, 469] width 253 height 17
click at [362, 465] on input "Small parcel delivery (SPD) Individual boxes" at bounding box center [356, 458] width 11 height 11
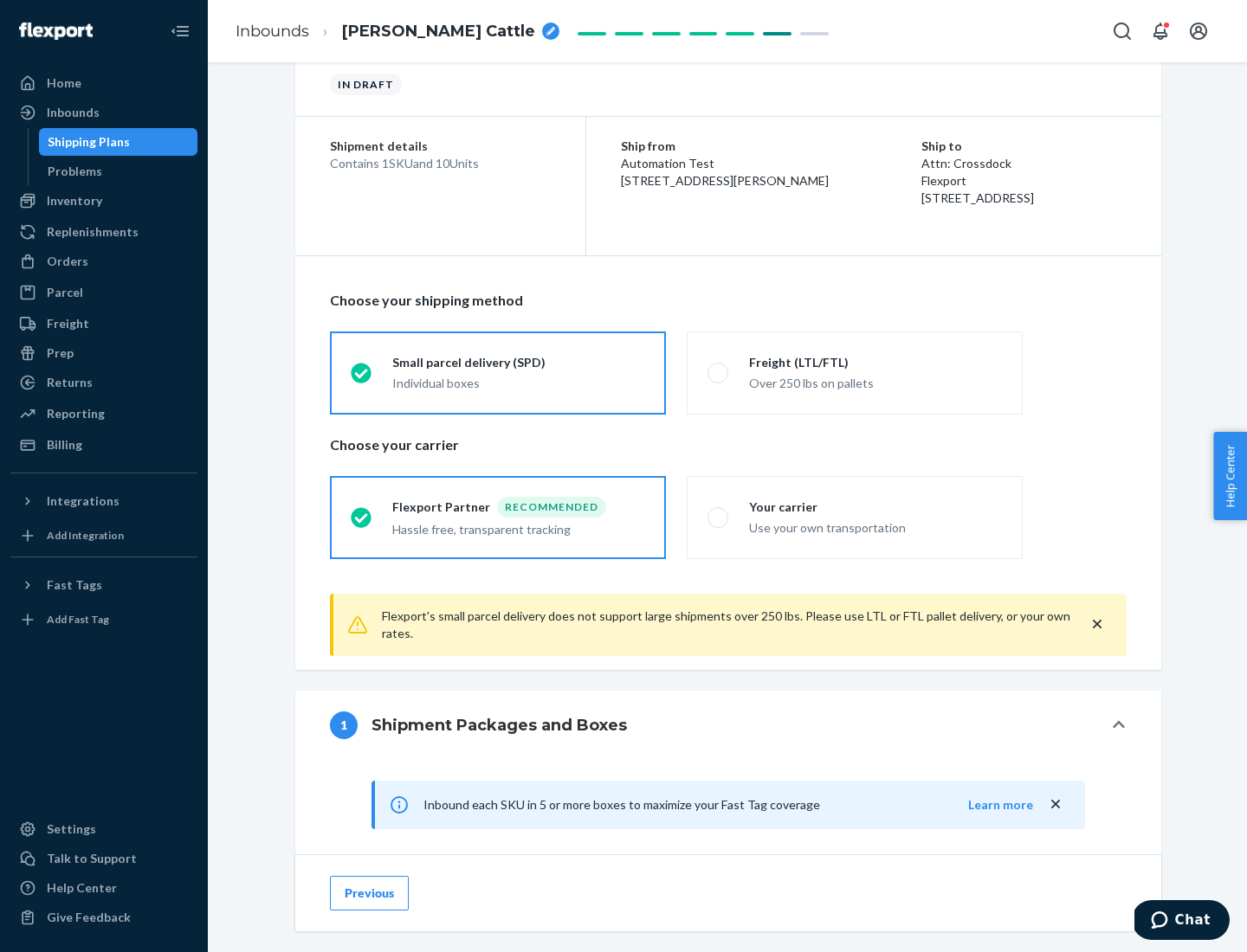
click at [519, 506] on div "Recommended" at bounding box center [552, 507] width 109 height 21
click at [362, 511] on input "Flexport Partner Recommended Hassle free, transparent tracking" at bounding box center [356, 516] width 11 height 11
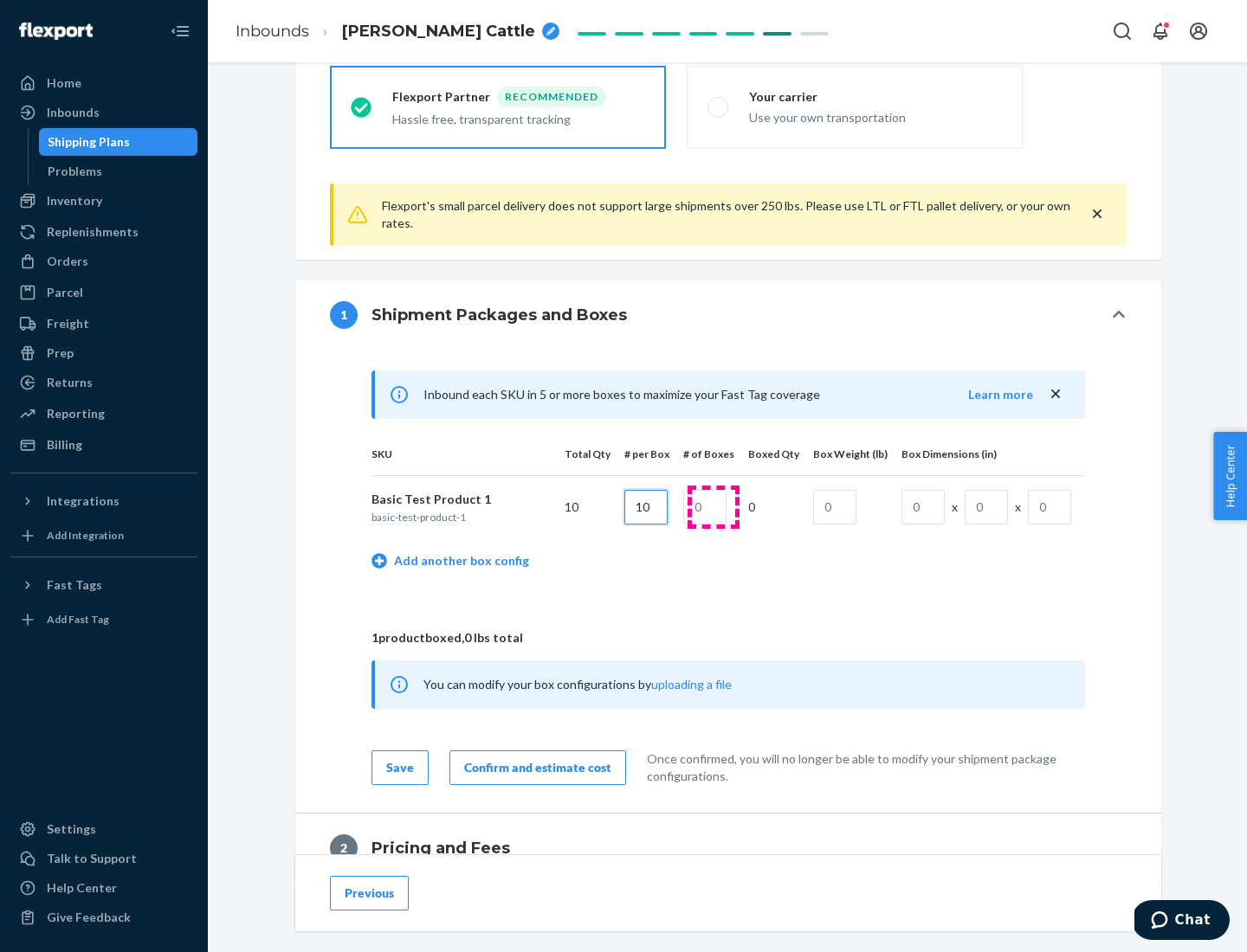
type input "10"
type input "1"
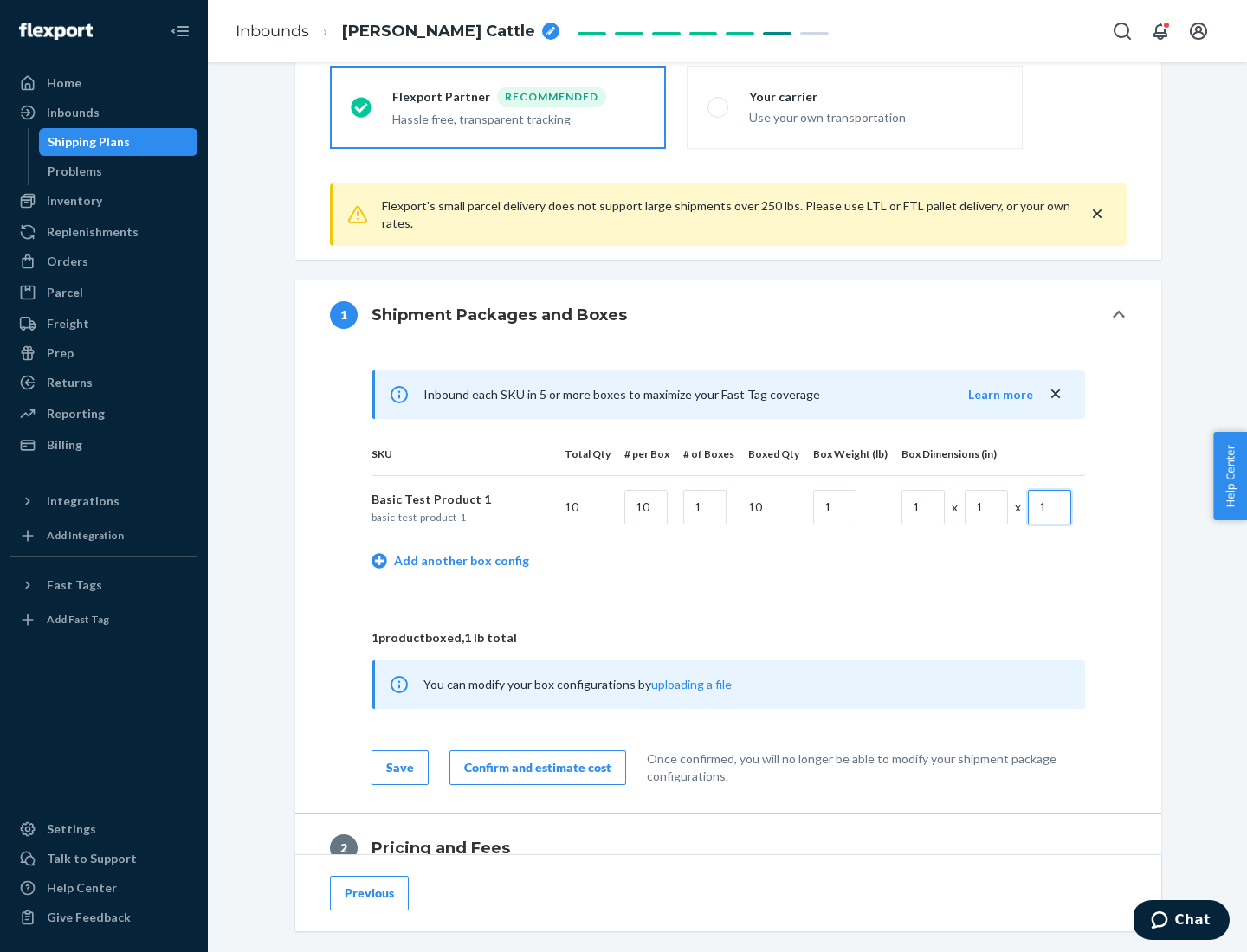
scroll to position [757, 0]
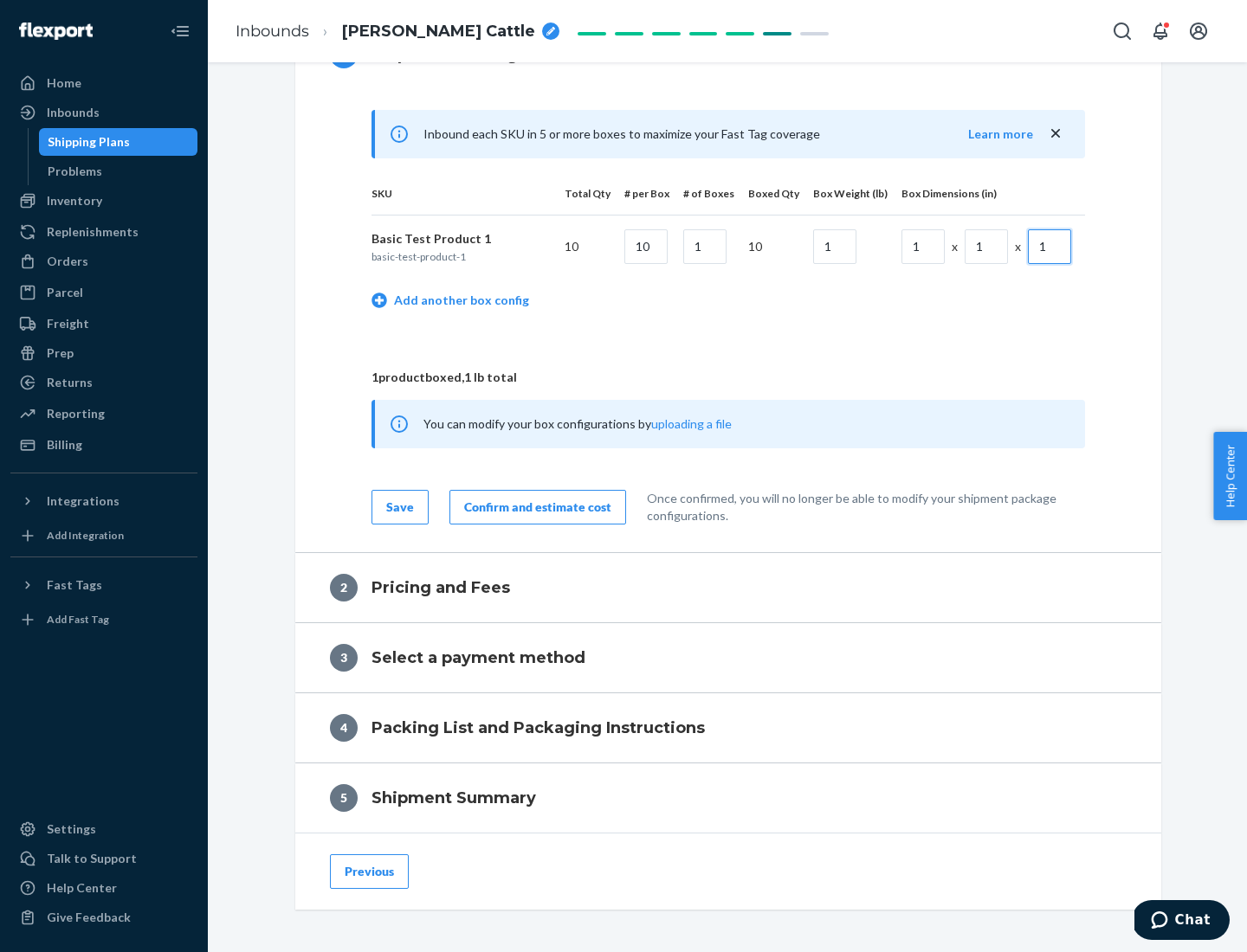
type input "1"
click at [534, 506] on div "Confirm and estimate cost" at bounding box center [538, 506] width 147 height 17
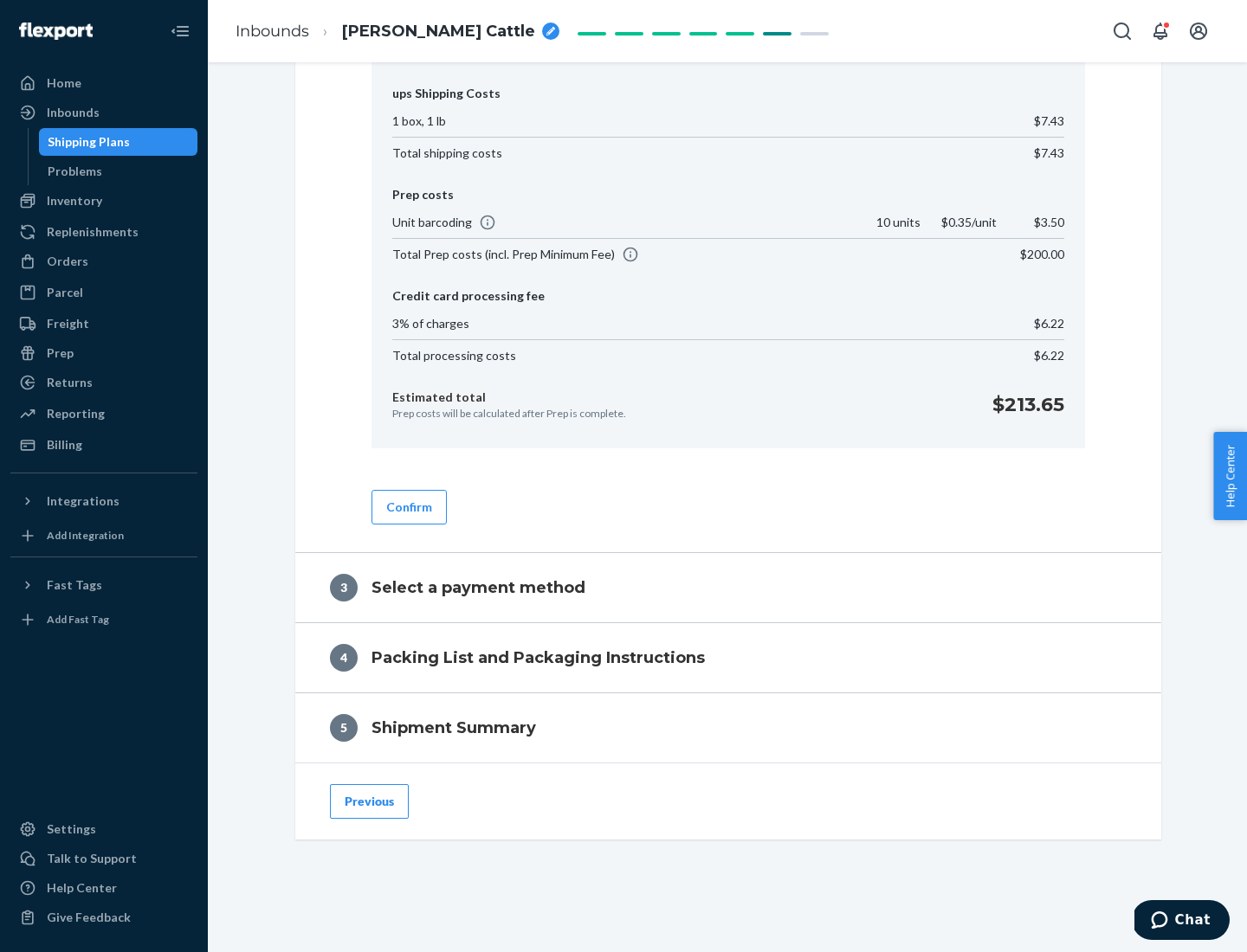
click at [408, 506] on button "Confirm" at bounding box center [409, 507] width 76 height 35
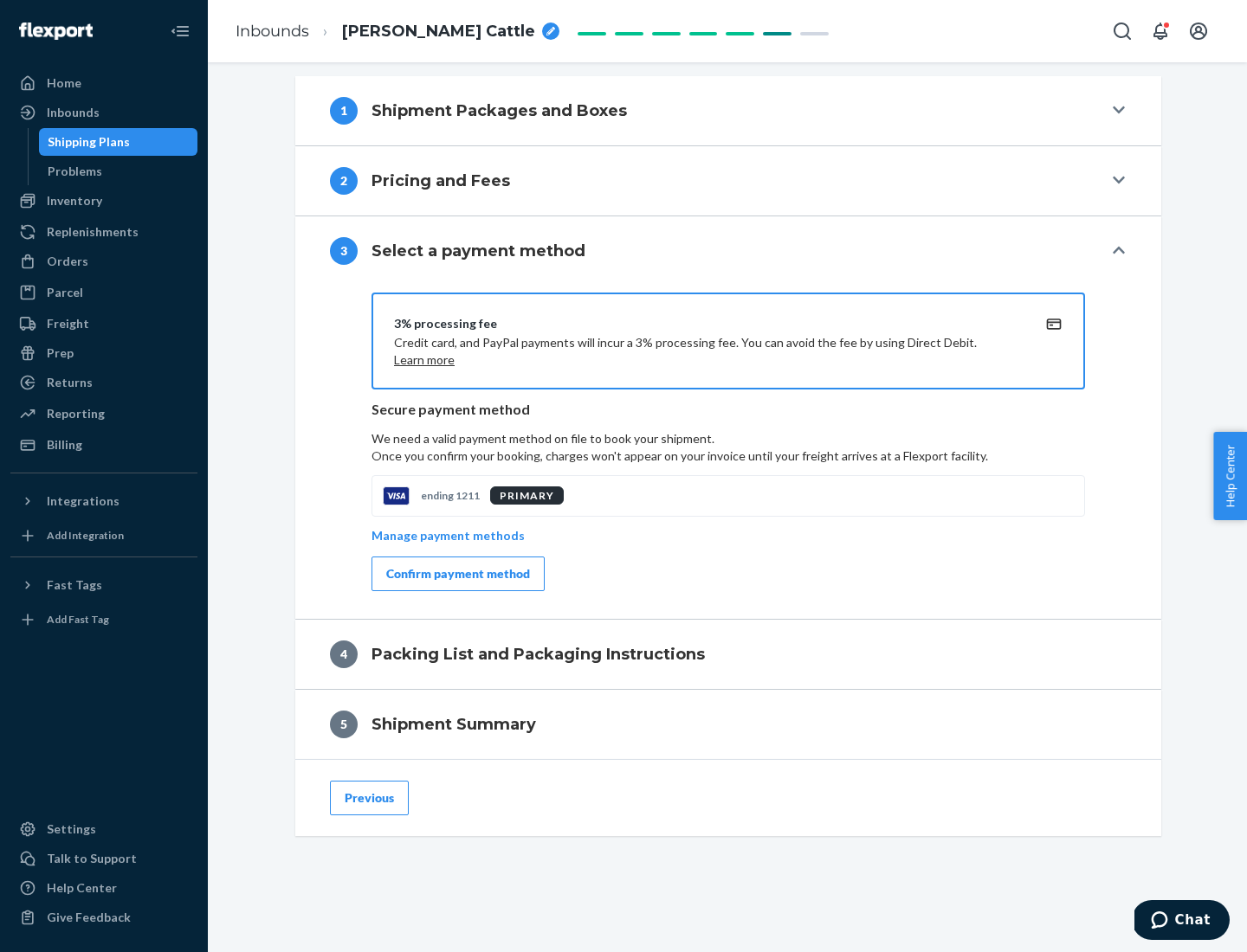
scroll to position [700, 0]
click at [457, 574] on div "Confirm payment method" at bounding box center [458, 573] width 143 height 17
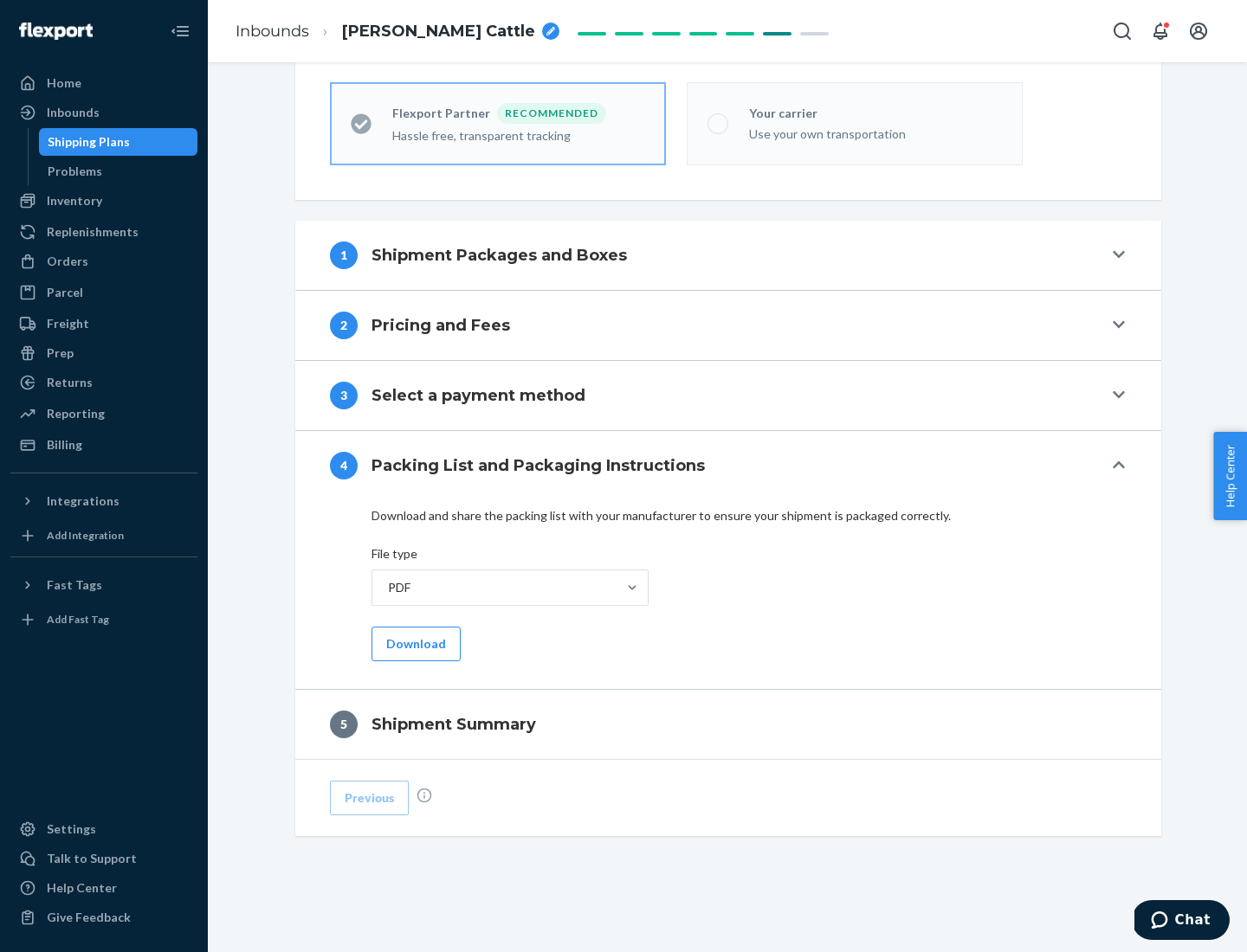
scroll to position [479, 0]
click at [414, 644] on button "Download" at bounding box center [416, 644] width 90 height 35
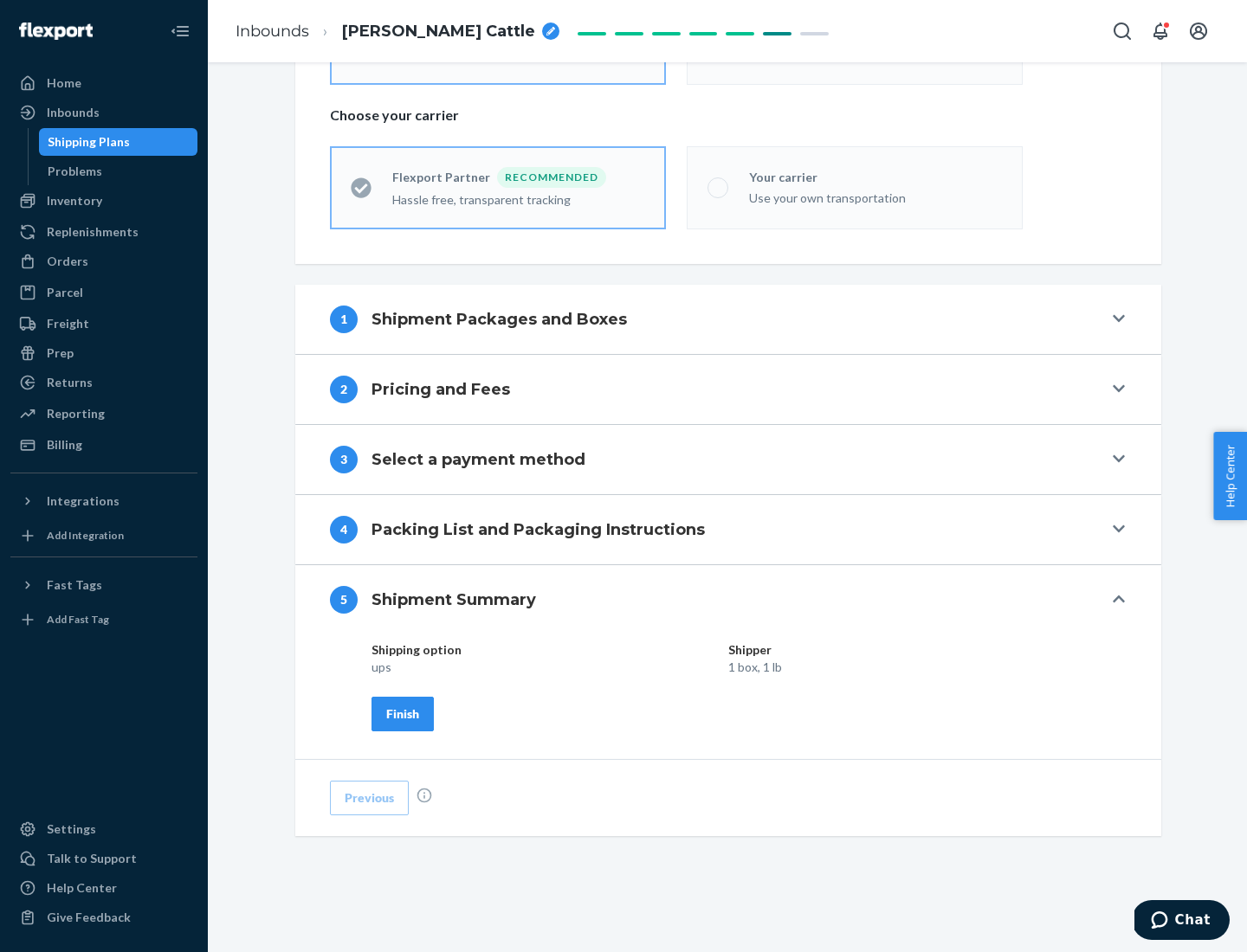
scroll to position [416, 0]
click at [403, 713] on div "Finish" at bounding box center [402, 713] width 33 height 17
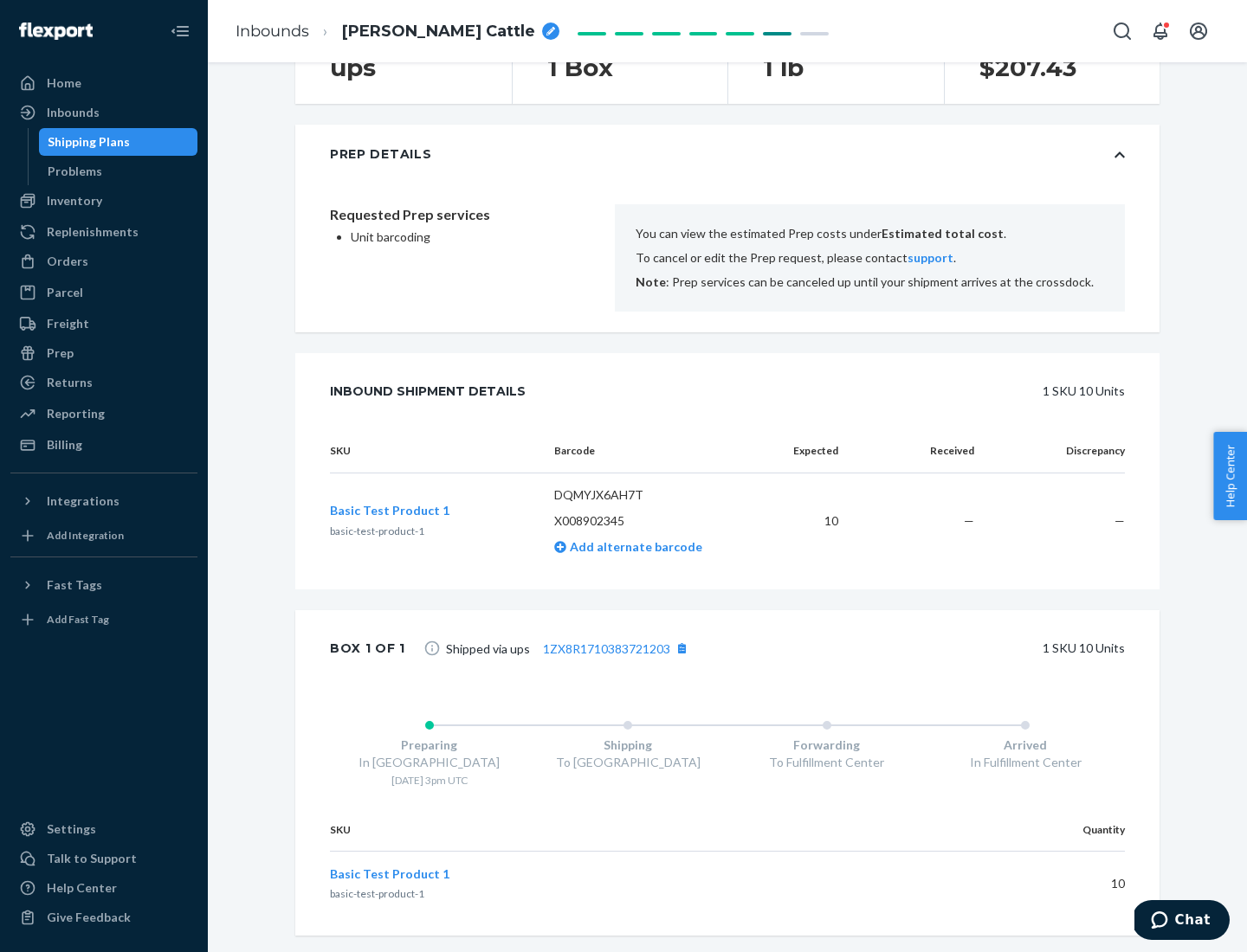
click at [59, 353] on div "Prep" at bounding box center [60, 352] width 27 height 17
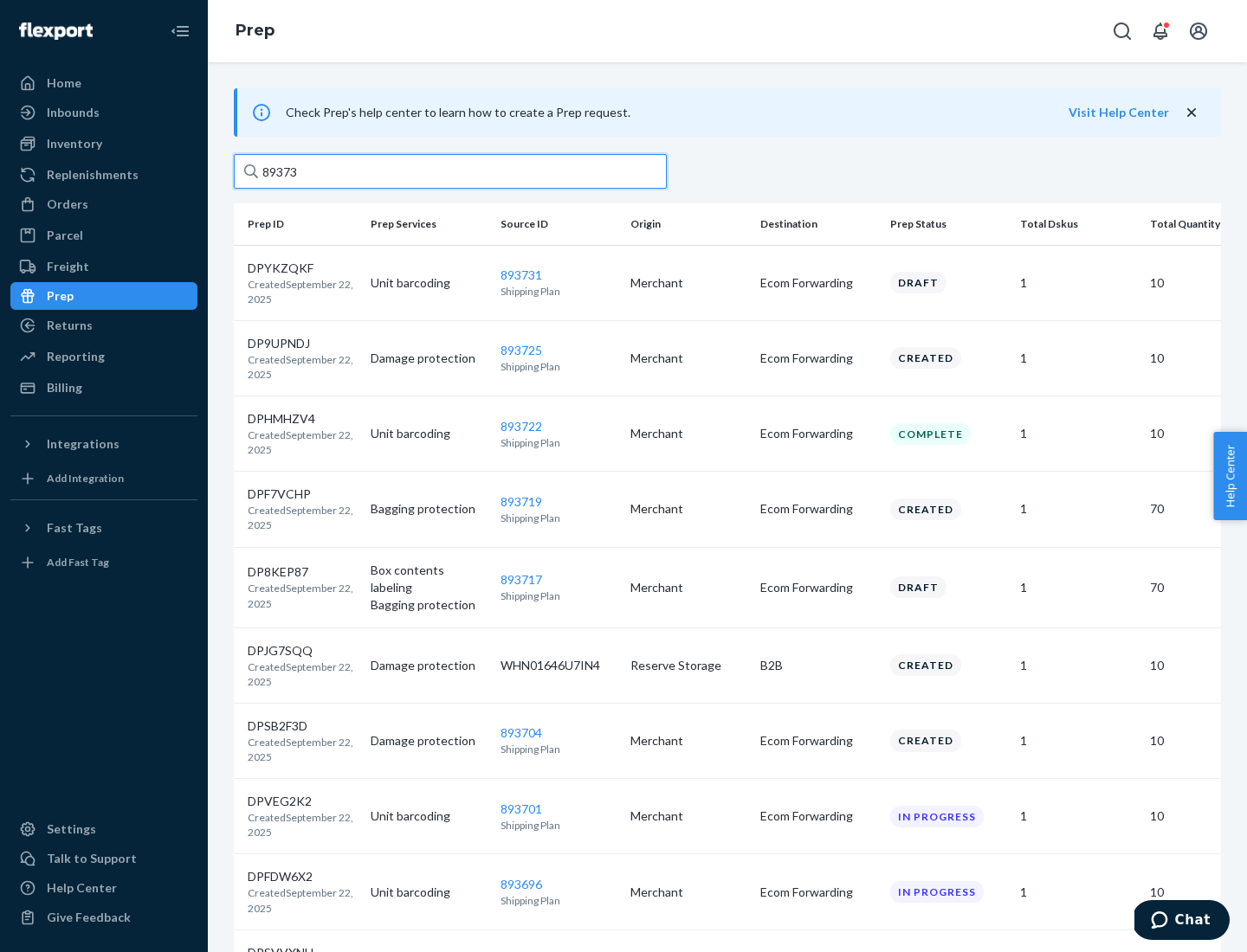
type input "893731"
